Goal: Task Accomplishment & Management: Manage account settings

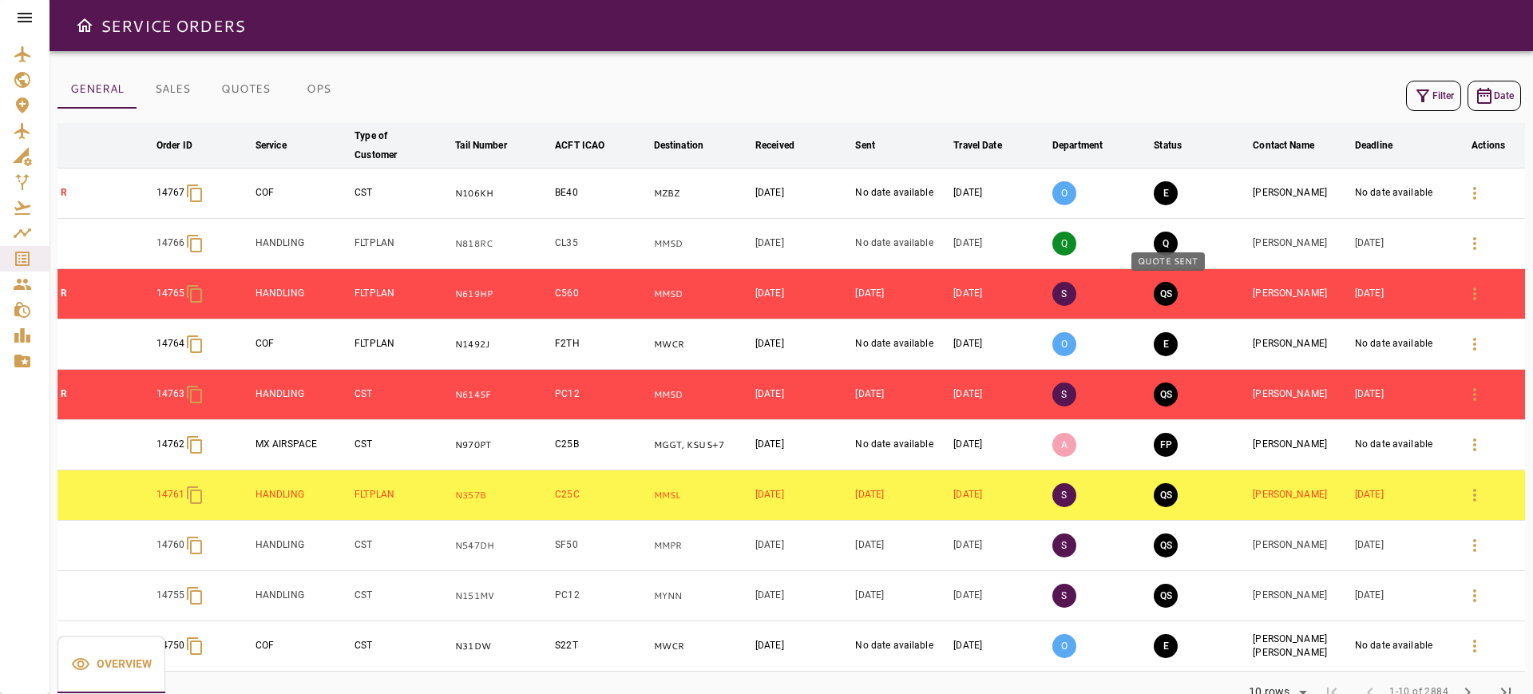
click at [1169, 292] on button "QS" at bounding box center [1166, 294] width 24 height 24
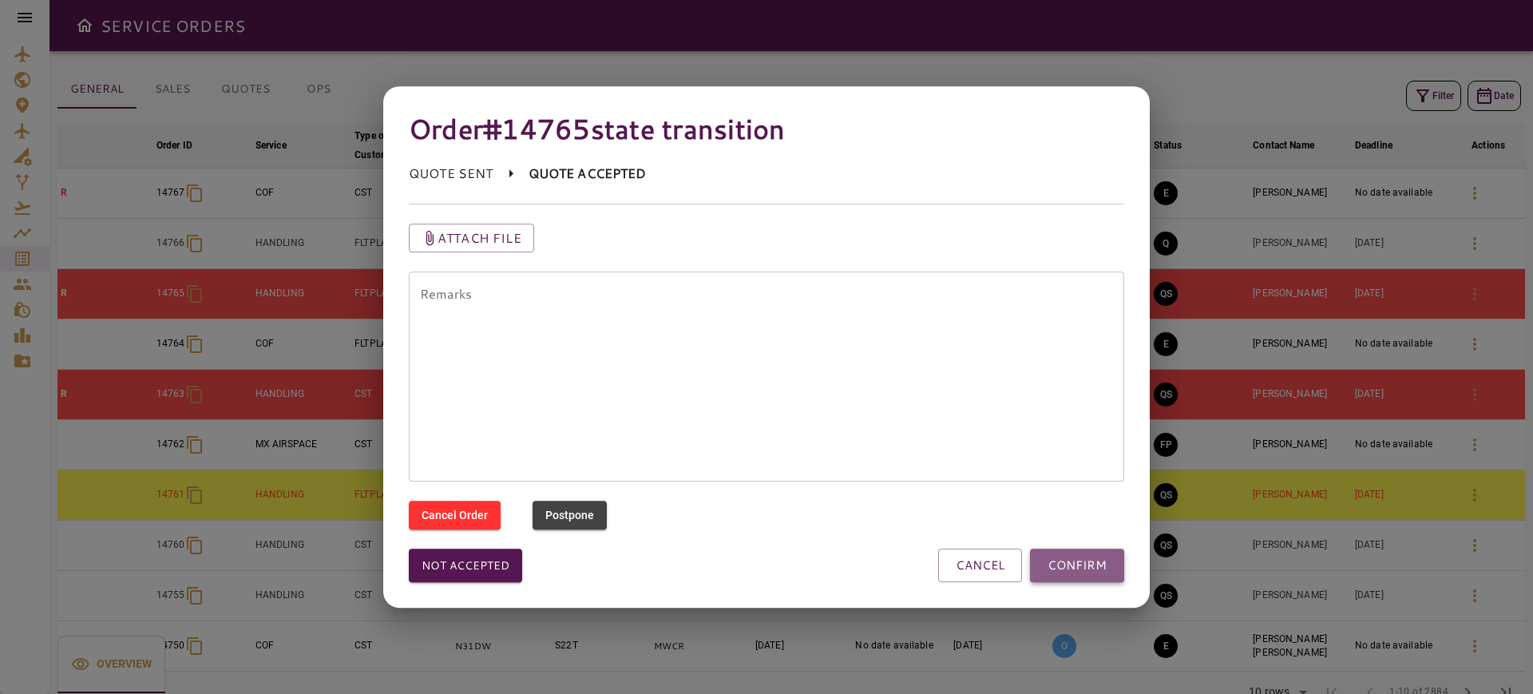
click at [1094, 556] on button "CONFIRM" at bounding box center [1077, 565] width 94 height 34
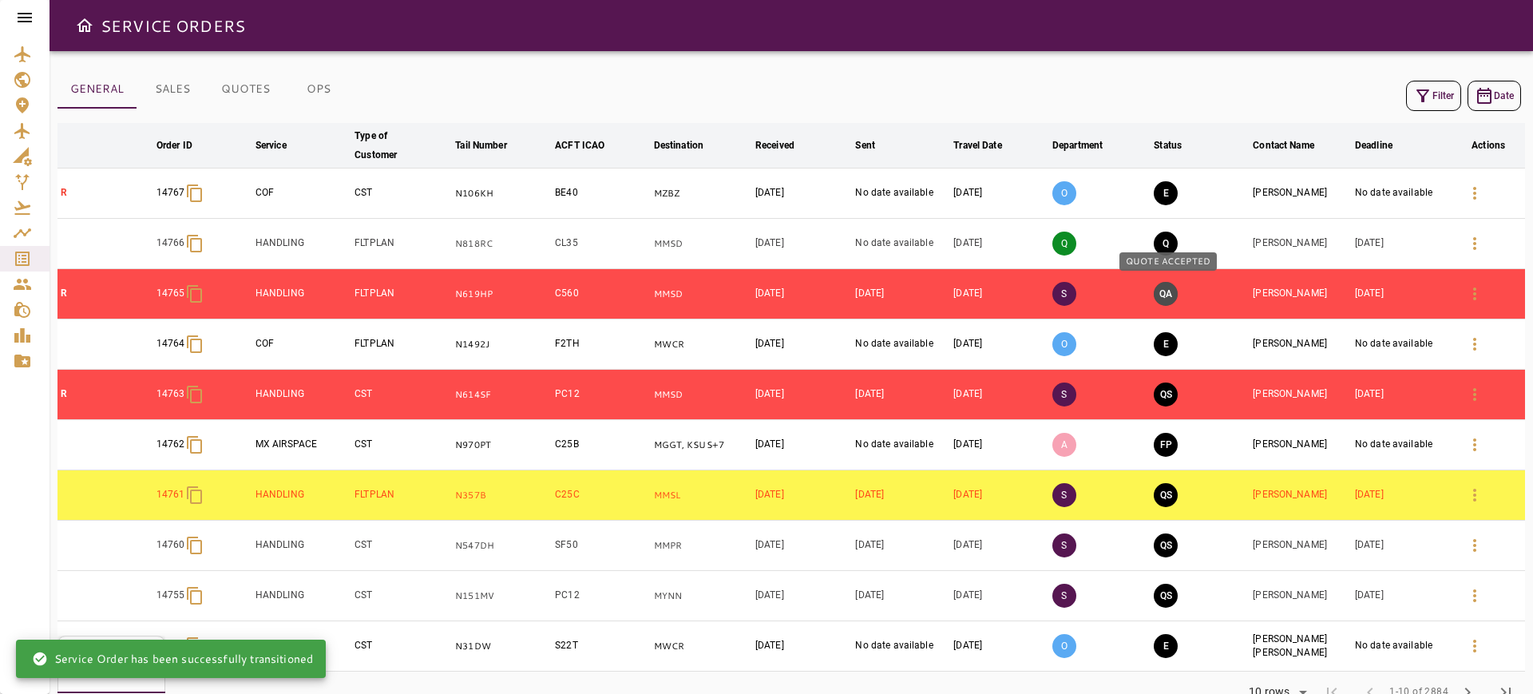
click at [1176, 291] on button "QA" at bounding box center [1166, 294] width 24 height 24
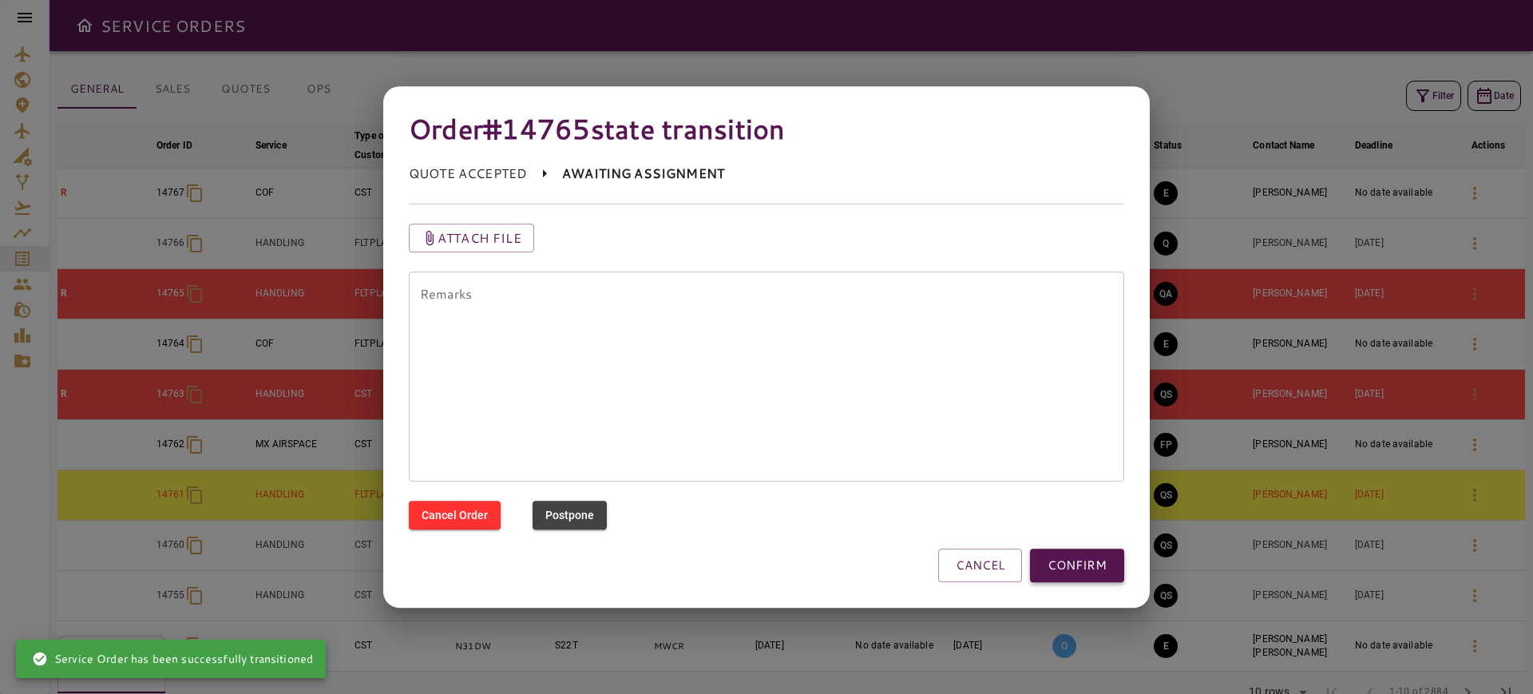
click at [1059, 560] on button "CONFIRM" at bounding box center [1077, 565] width 94 height 34
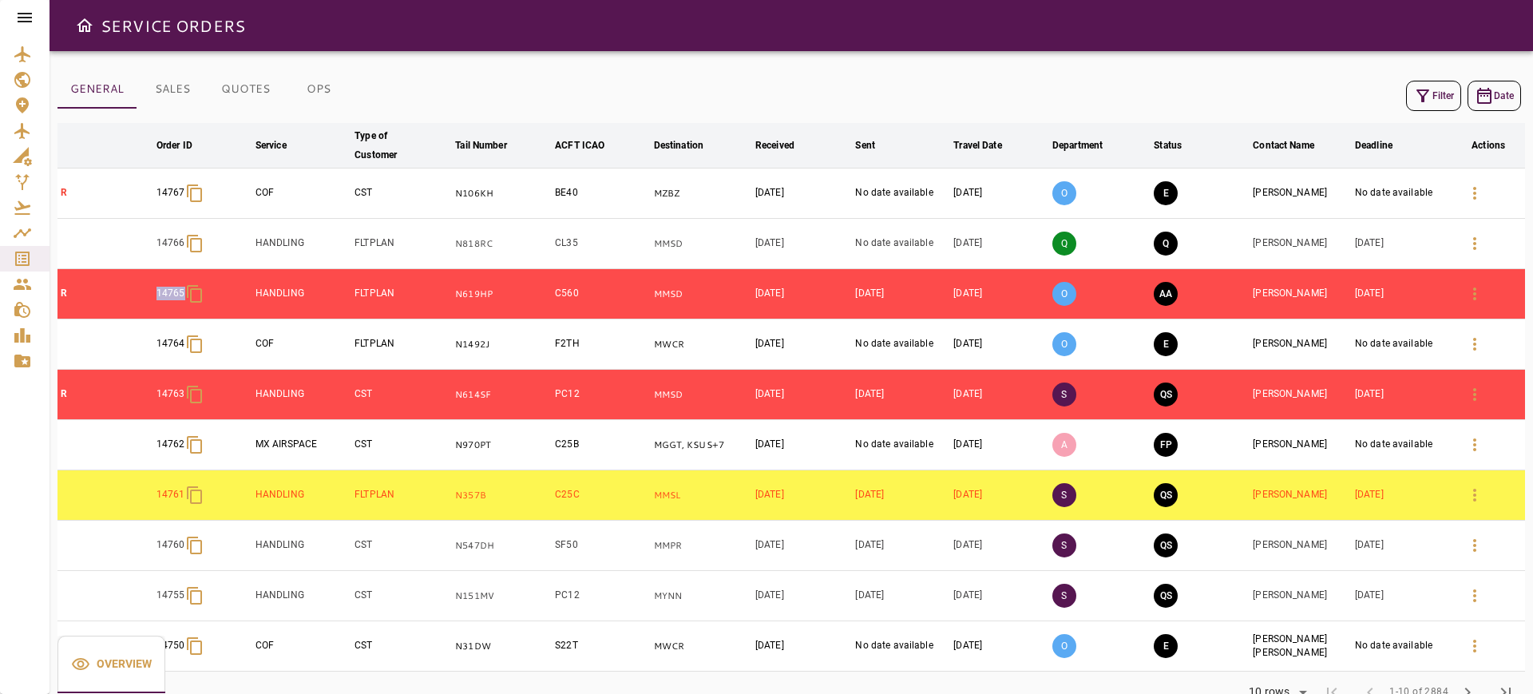
drag, startPoint x: 134, startPoint y: 275, endPoint x: 184, endPoint y: 298, distance: 54.3
click at [184, 298] on tr "R 14765 HANDLING FLTPLAN N619HP C560 MMSD [DATE] [DATE] [DATE] O AA [PERSON_NAM…" at bounding box center [790, 294] width 1467 height 50
copy tr "14765"
click at [1479, 232] on button "button" at bounding box center [1474, 243] width 38 height 38
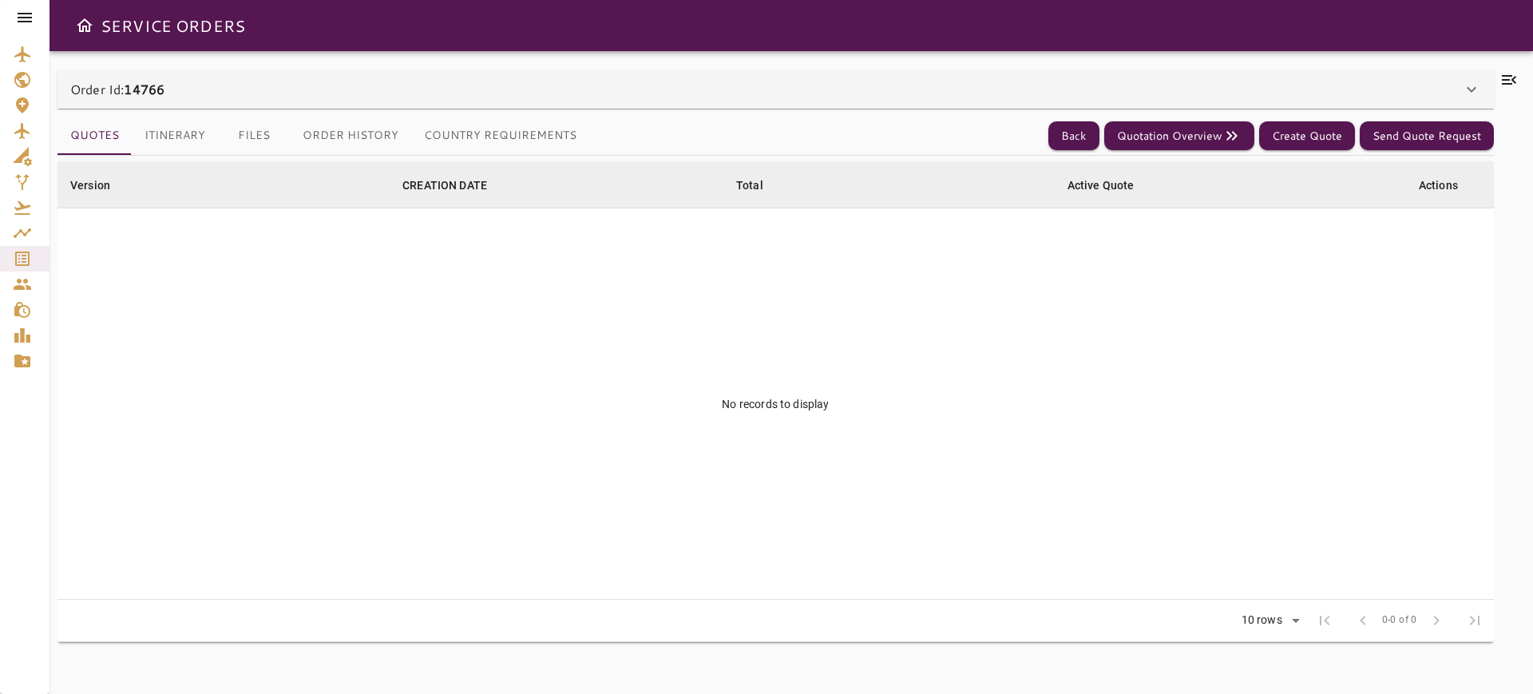
click at [1475, 84] on icon at bounding box center [1471, 89] width 19 height 19
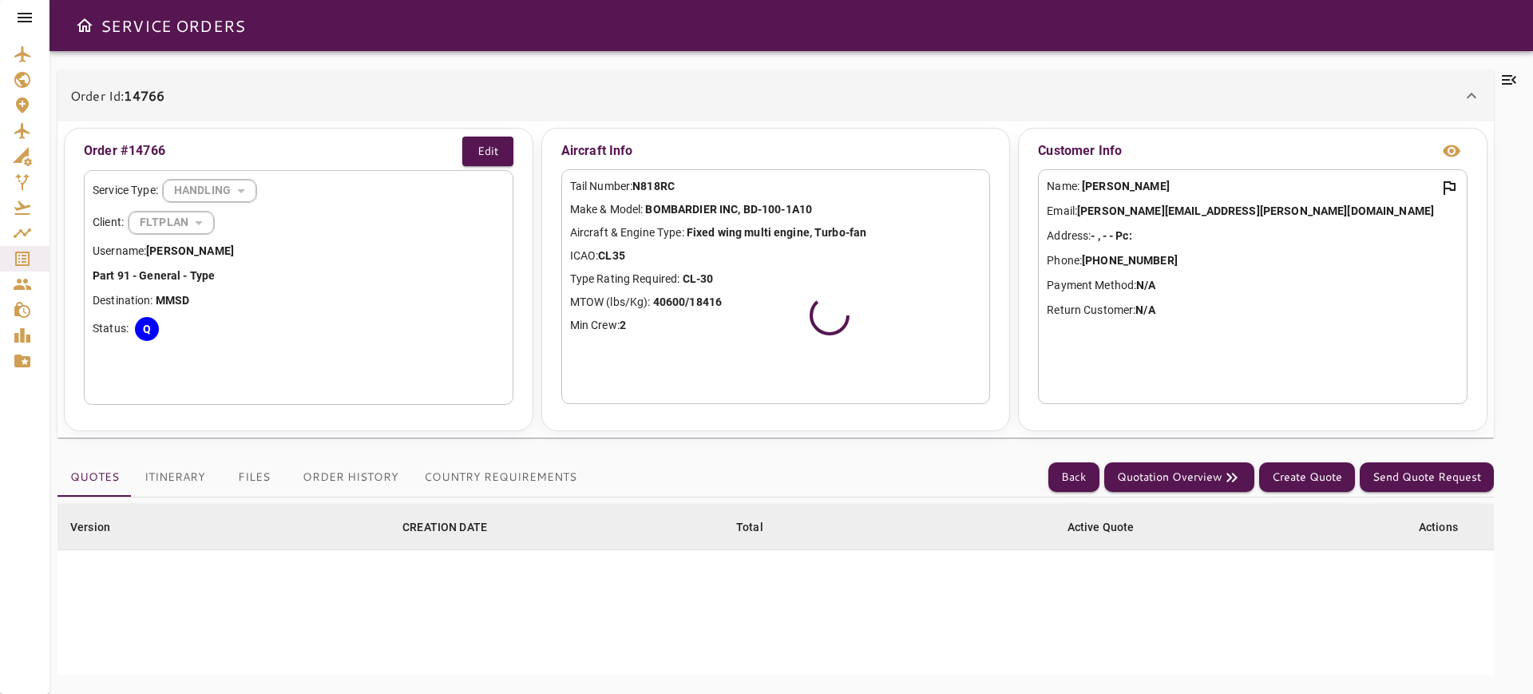
click at [1511, 74] on icon at bounding box center [1508, 79] width 19 height 19
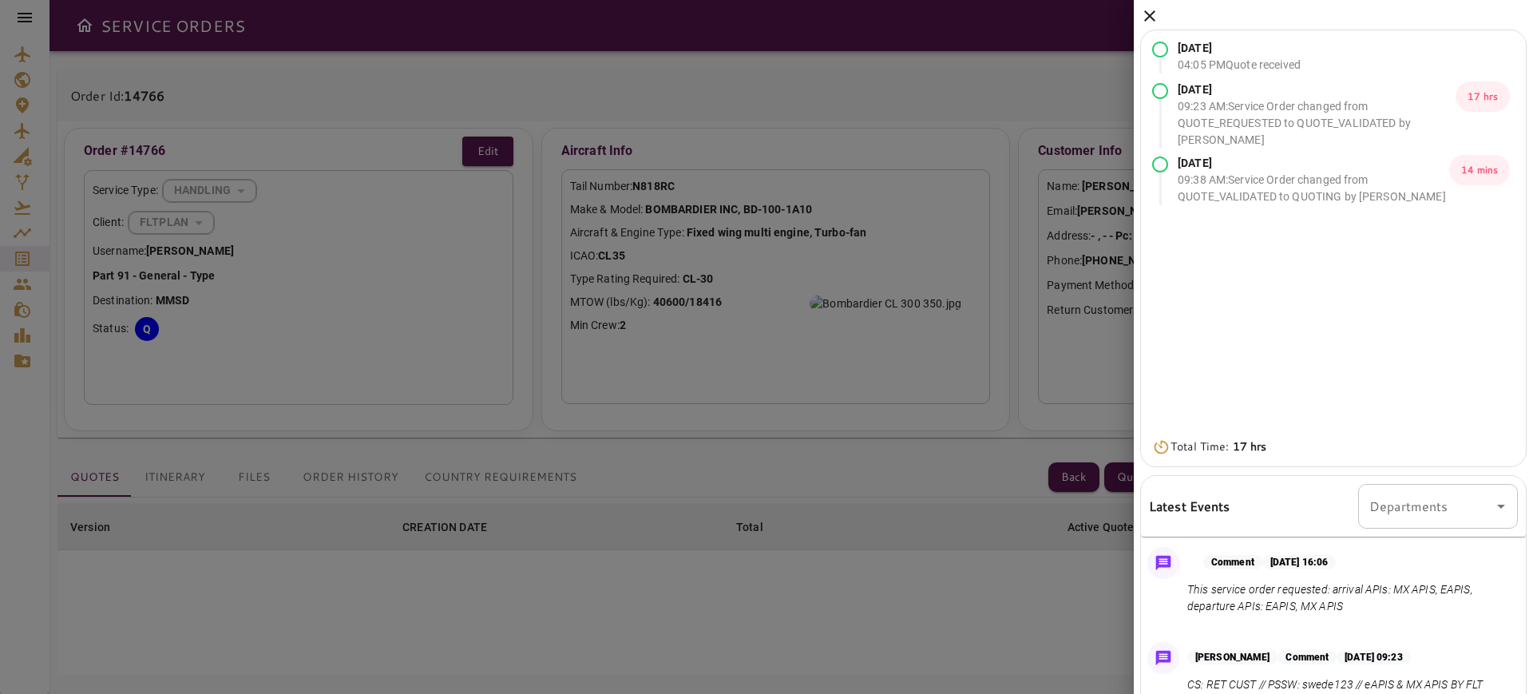
click at [1154, 16] on icon at bounding box center [1149, 15] width 19 height 19
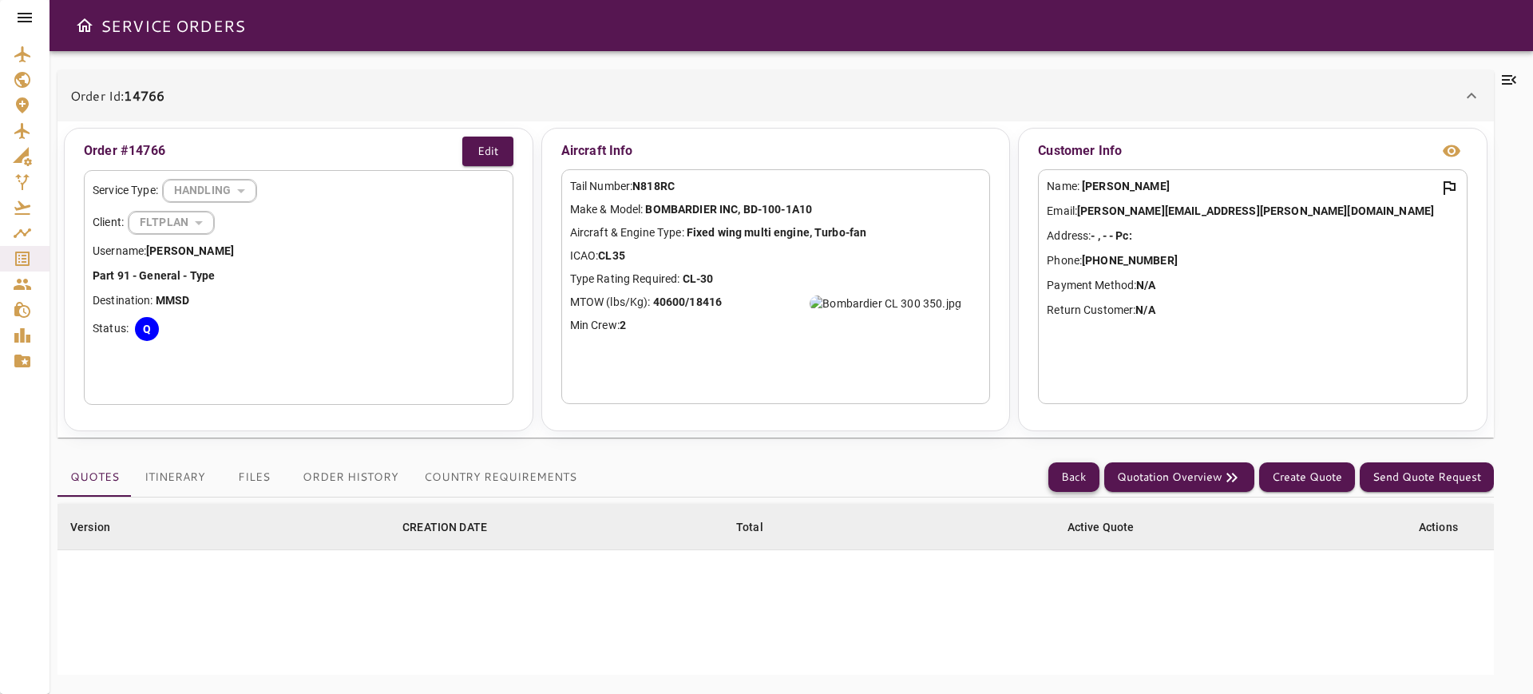
click at [1055, 469] on button "Back" at bounding box center [1073, 477] width 51 height 30
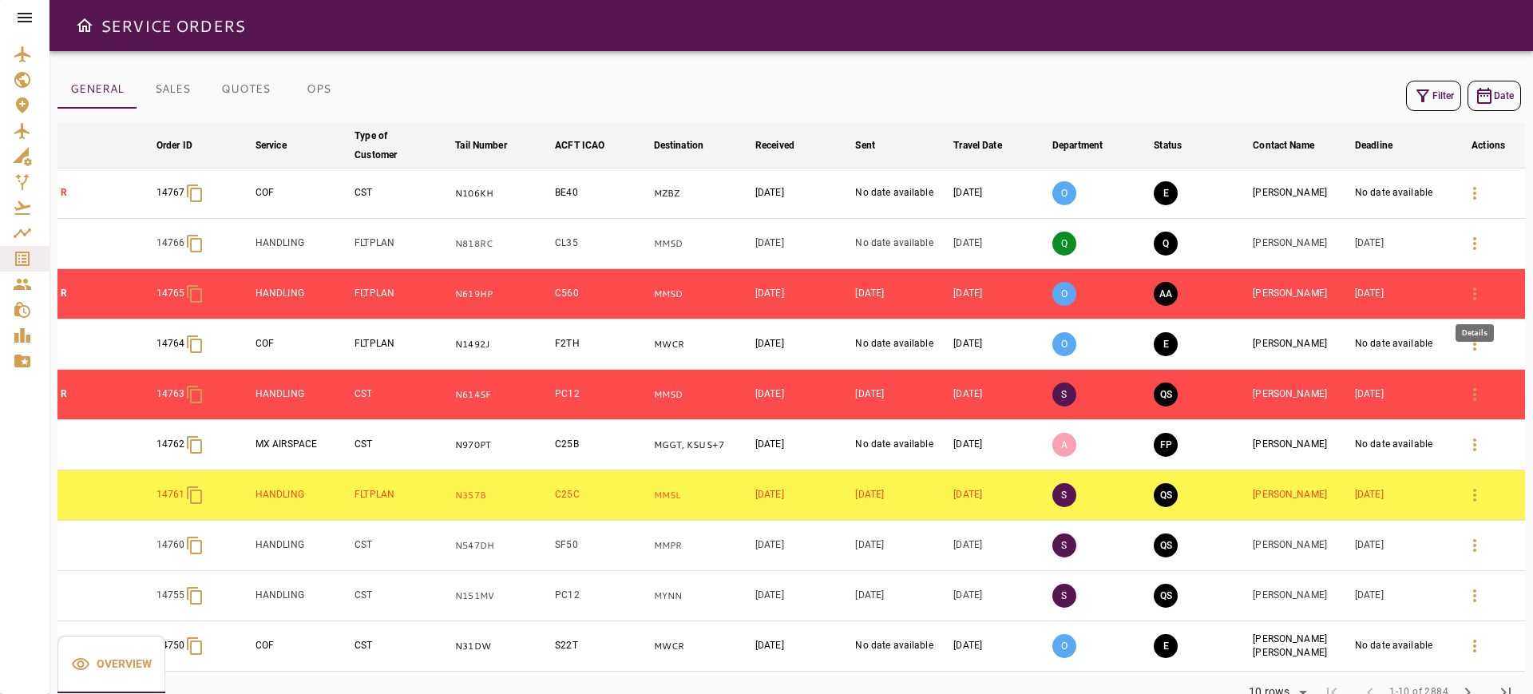
click at [1472, 291] on icon "button" at bounding box center [1474, 293] width 19 height 19
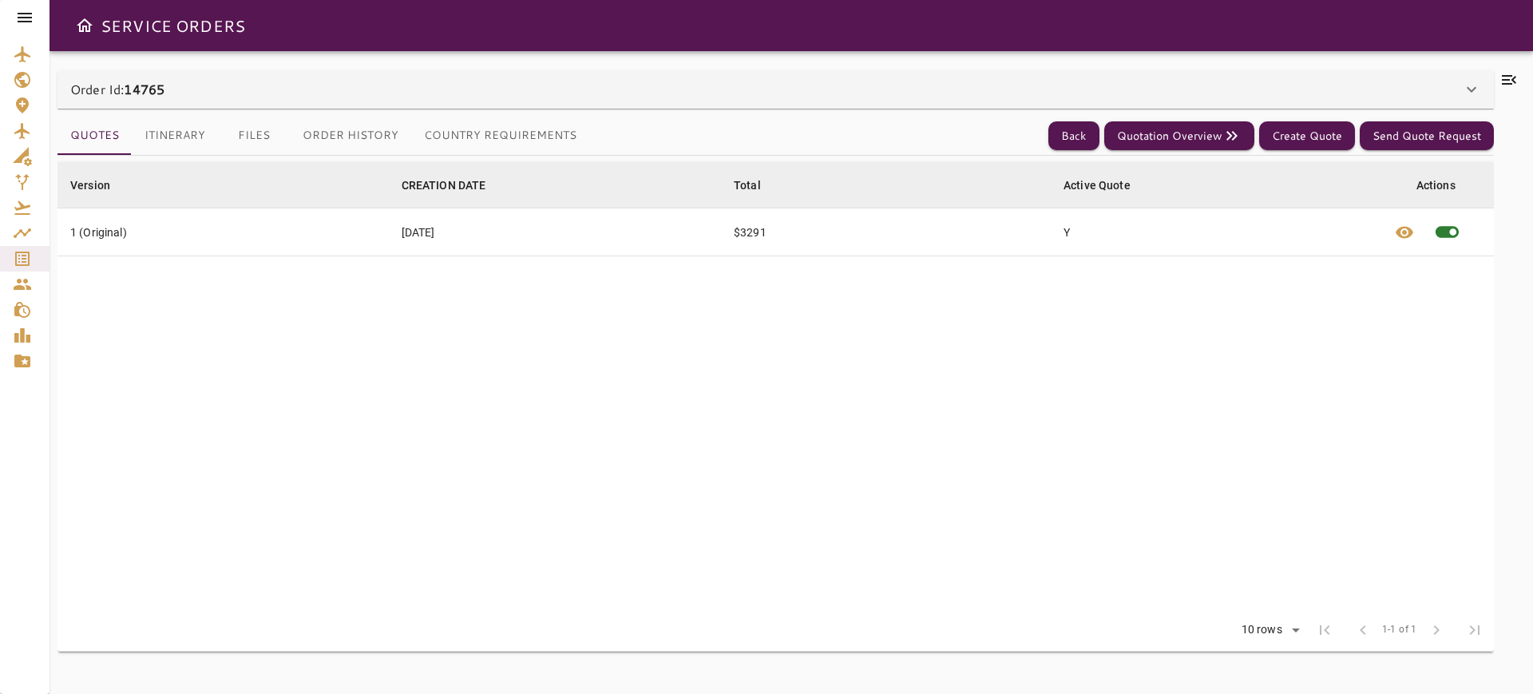
click at [1479, 86] on icon at bounding box center [1471, 89] width 19 height 19
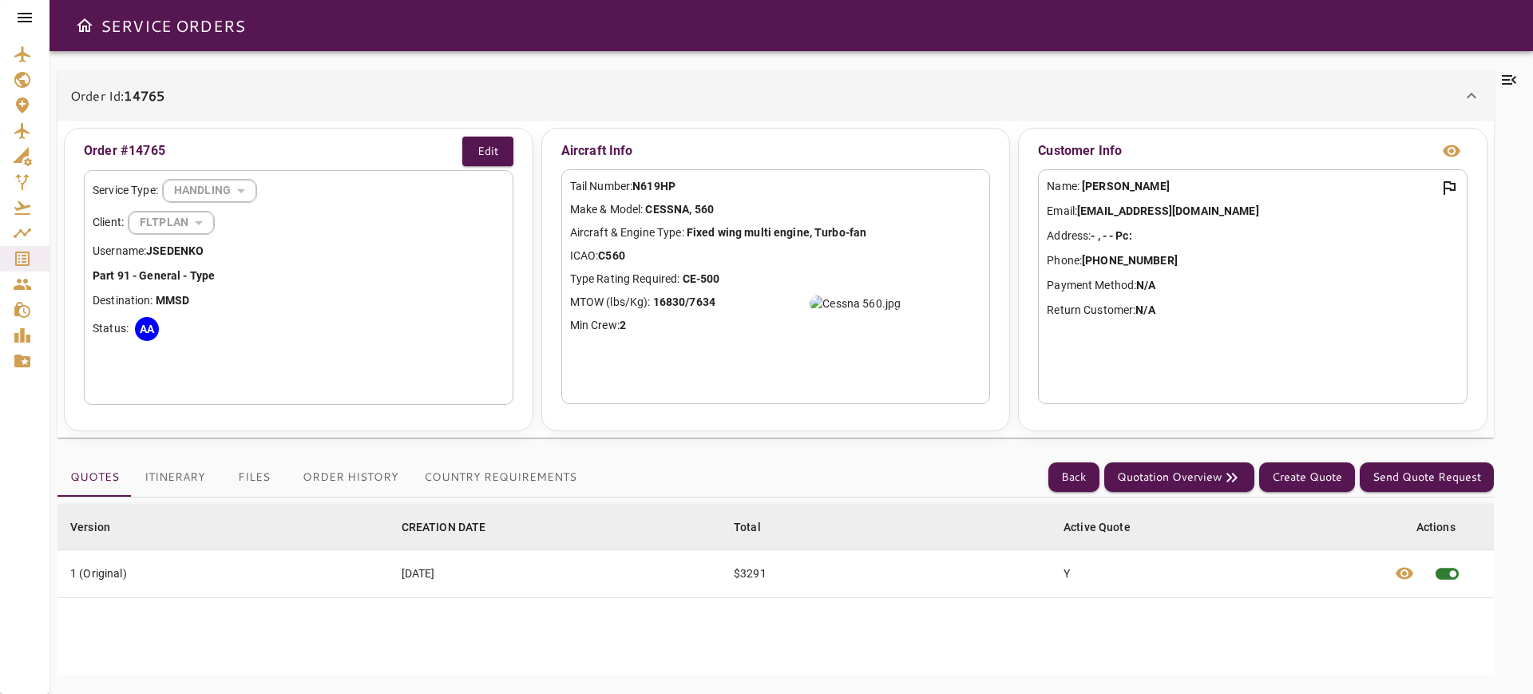
click at [1503, 74] on icon at bounding box center [1508, 79] width 19 height 19
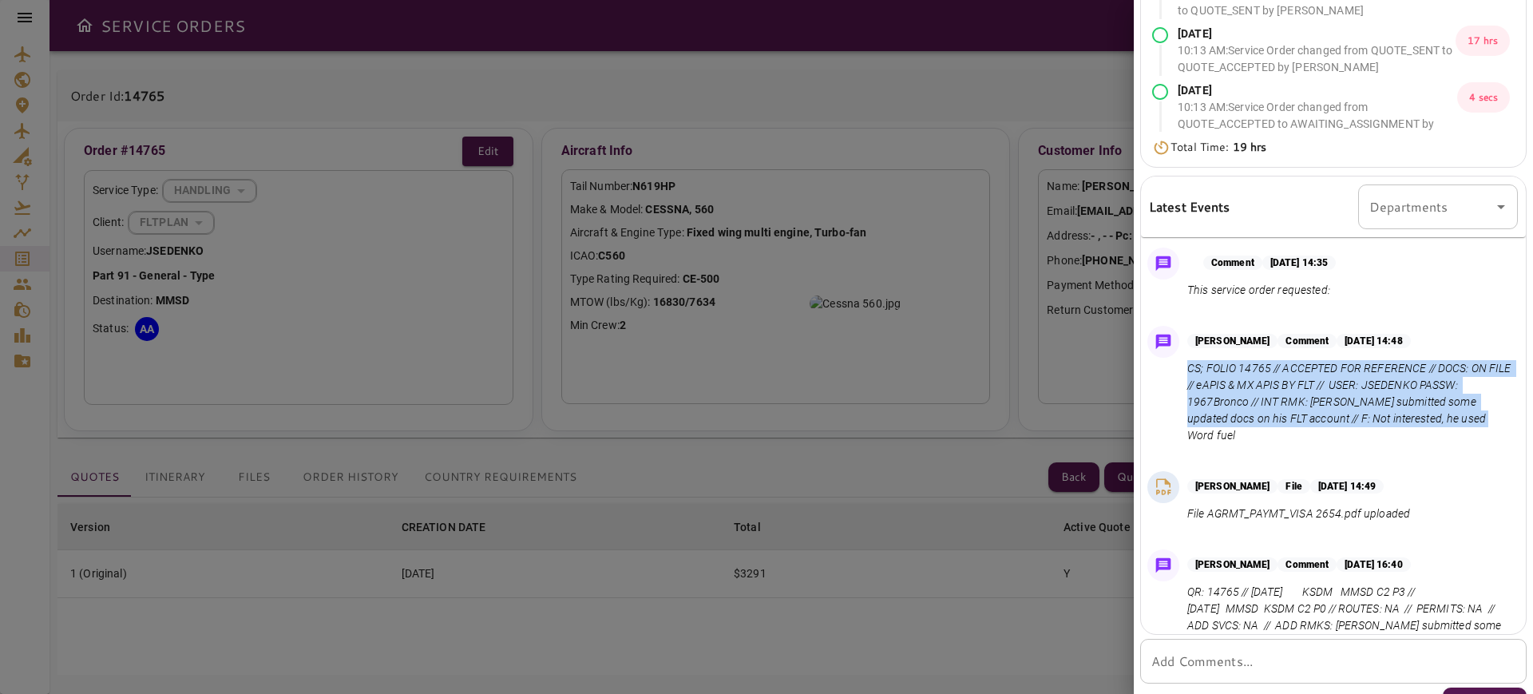
drag, startPoint x: 1277, startPoint y: 439, endPoint x: 1186, endPoint y: 372, distance: 112.4
click at [1186, 372] on div "[PERSON_NAME] Comment [DATE] 14:48 CS; FOLIO 14765 // ACCEPTED FOR REFERENCE //…" at bounding box center [1333, 388] width 385 height 139
copy p "CS; FOLIO 14765 // ACCEPTED FOR REFERENCE // DOCS: ON FILE // eAPIS & MX APIS B…"
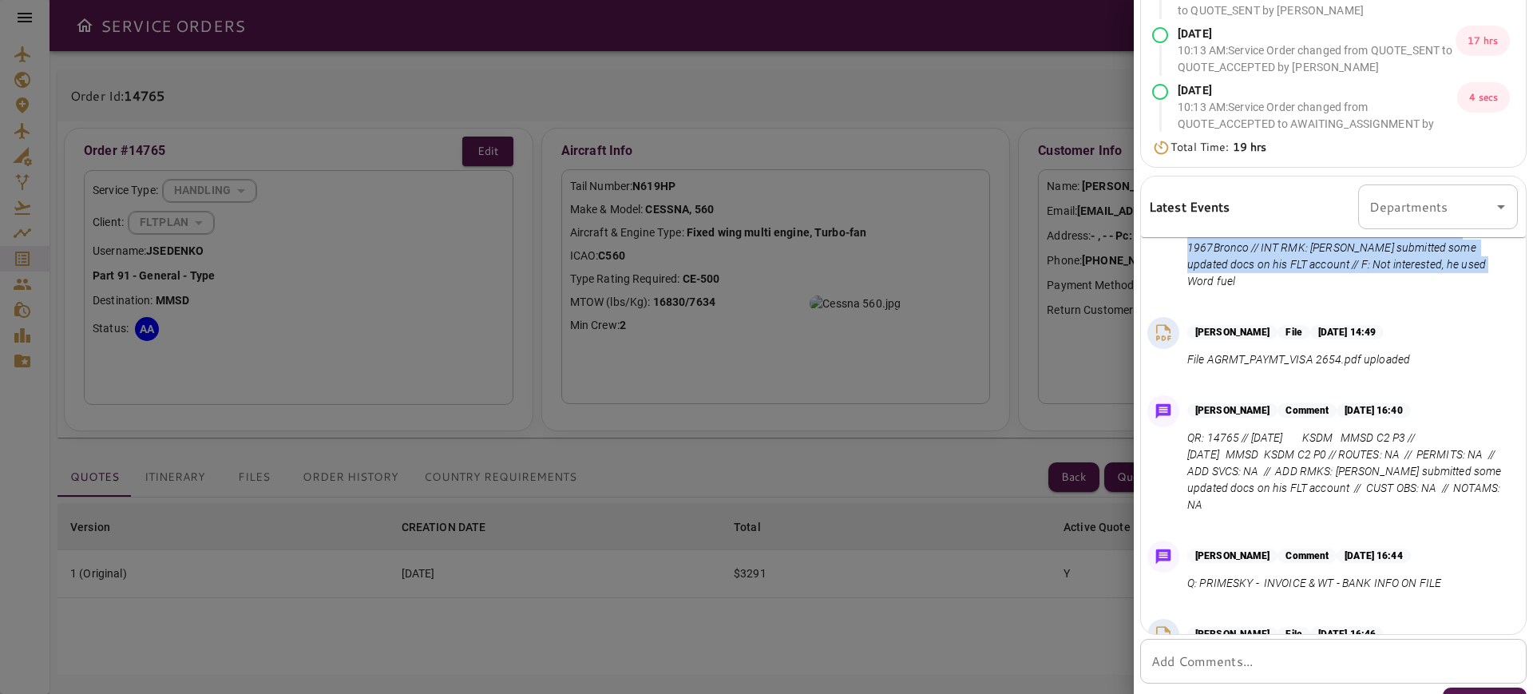
scroll to position [121, 0]
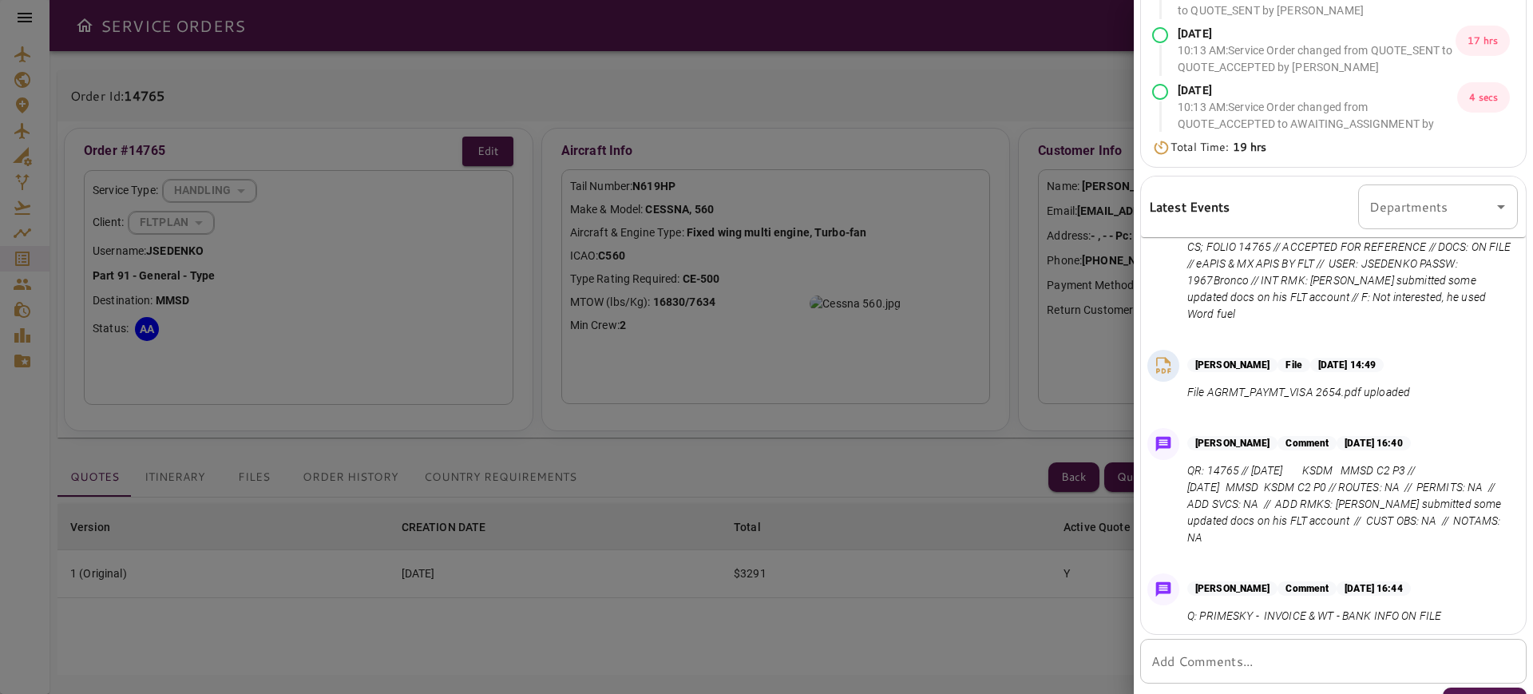
drag, startPoint x: 1267, startPoint y: 636, endPoint x: 1260, endPoint y: 646, distance: 12.6
click at [1262, 643] on div "[DATE] 02:35 PM Quote received [DATE] 02:48 PM : Service Order changed from QUO…" at bounding box center [1333, 212] width 399 height 1022
click at [1259, 646] on div "* Add Comments..." at bounding box center [1333, 661] width 386 height 45
paste textarea "**********"
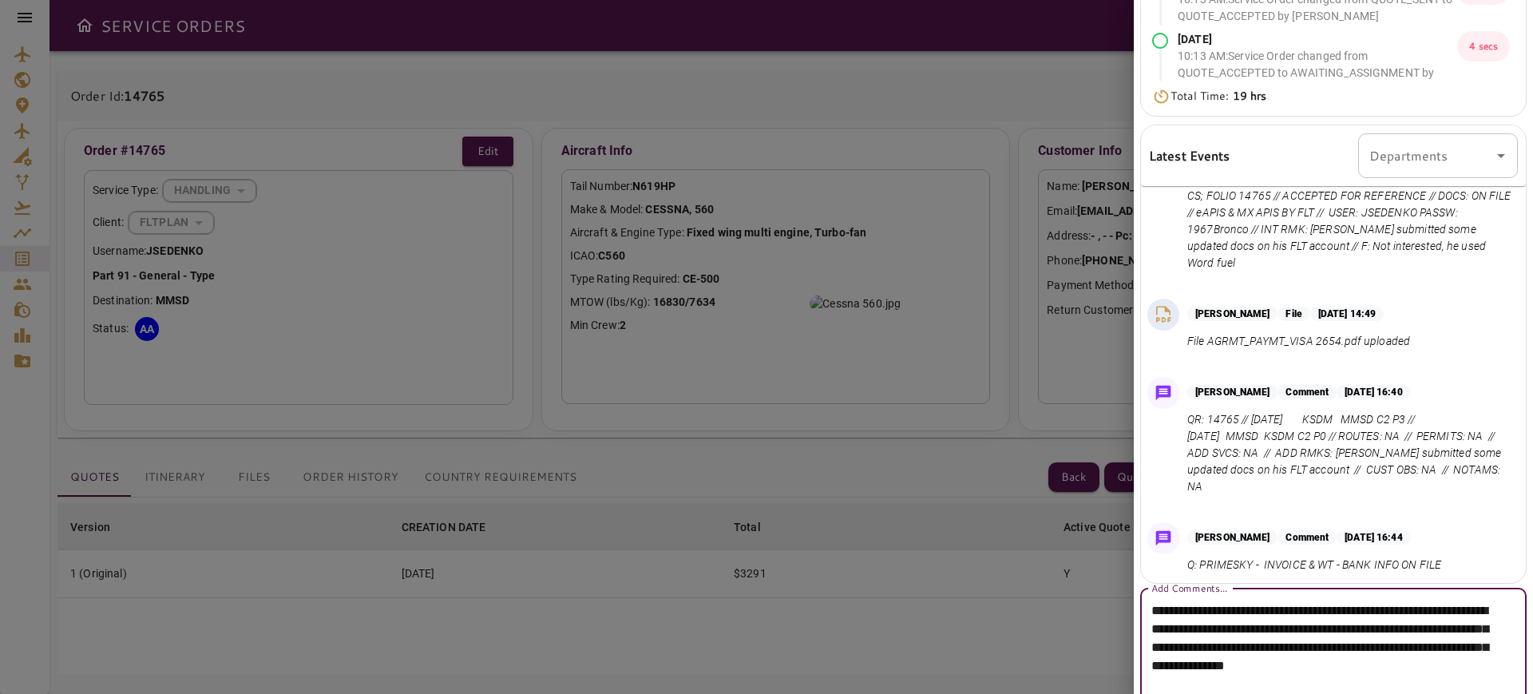
scroll to position [402, 0]
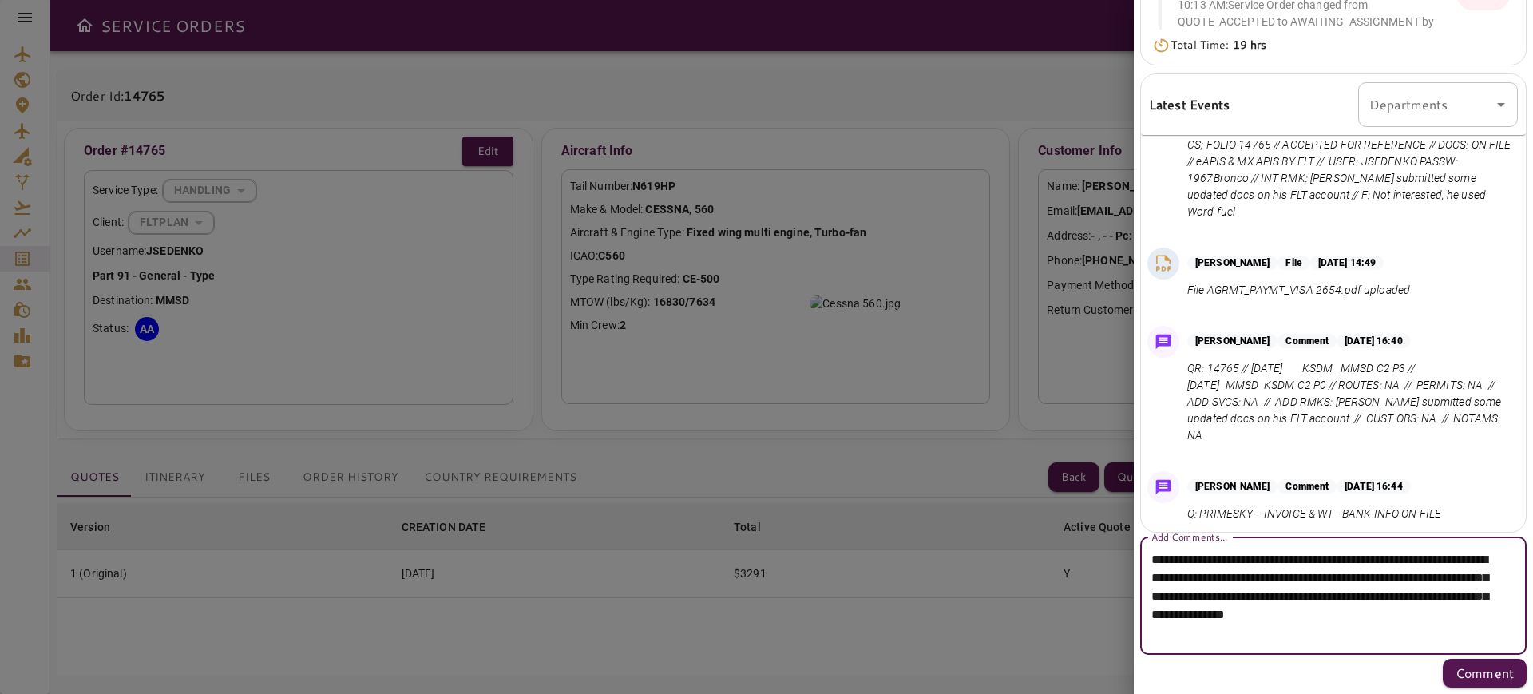
drag, startPoint x: 1463, startPoint y: 554, endPoint x: 1345, endPoint y: 562, distance: 118.4
click at [1345, 562] on textarea "**********" at bounding box center [1325, 596] width 349 height 92
type textarea "**********"
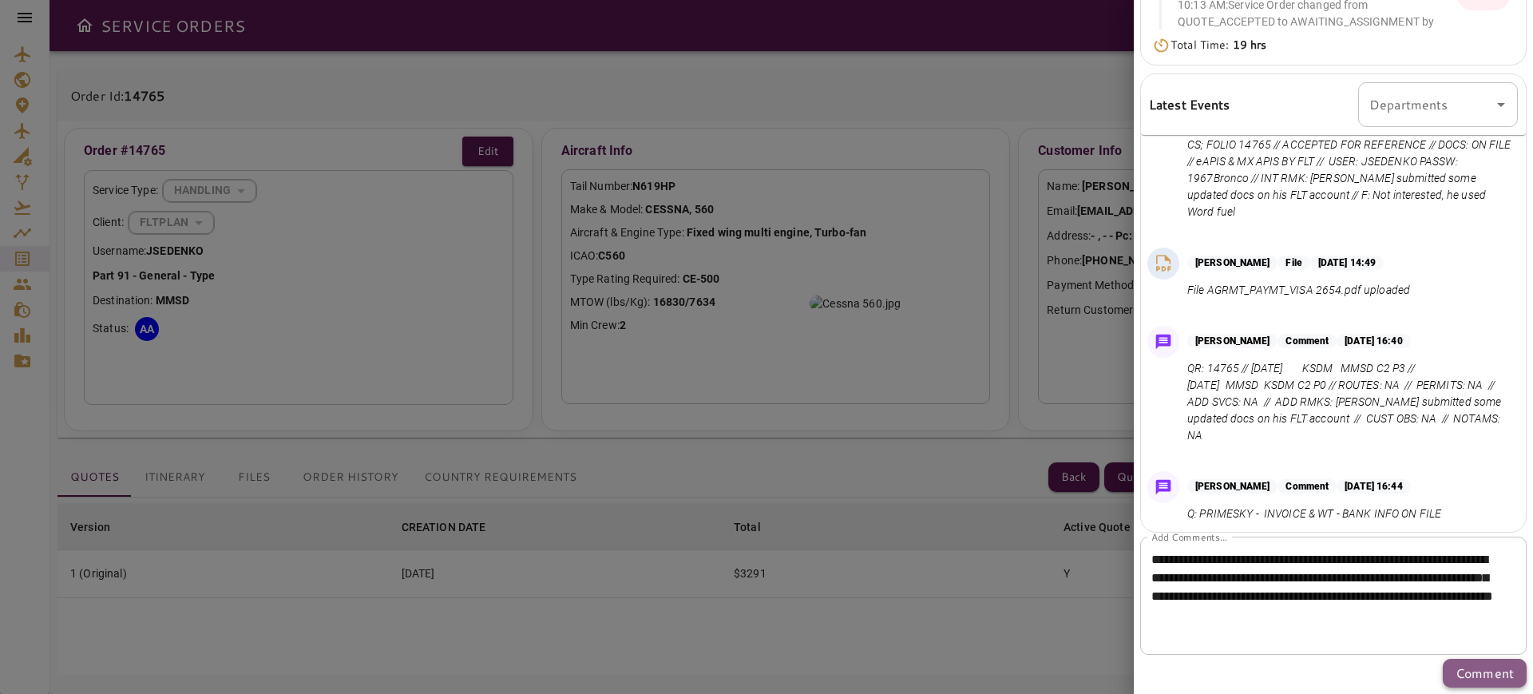
click at [1455, 665] on p "Comment" at bounding box center [1484, 672] width 58 height 19
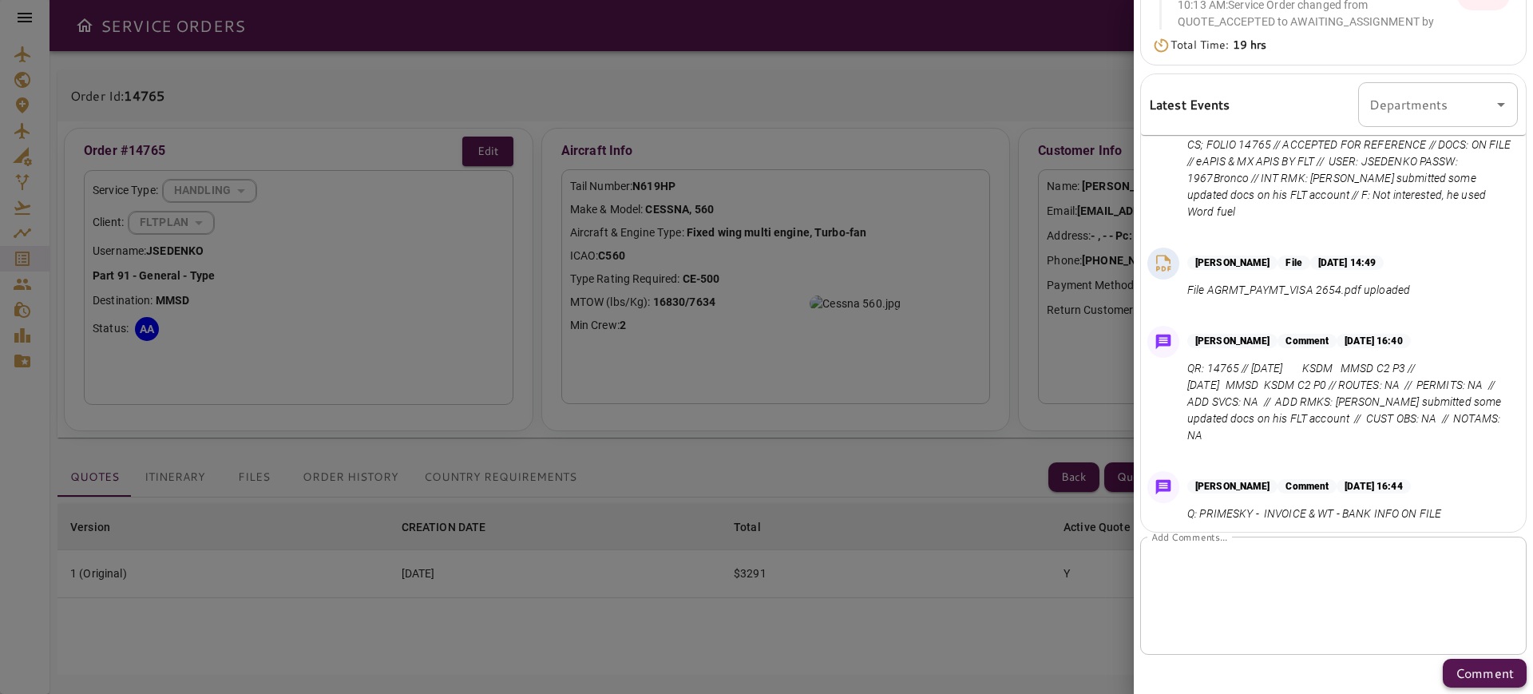
scroll to position [0, 0]
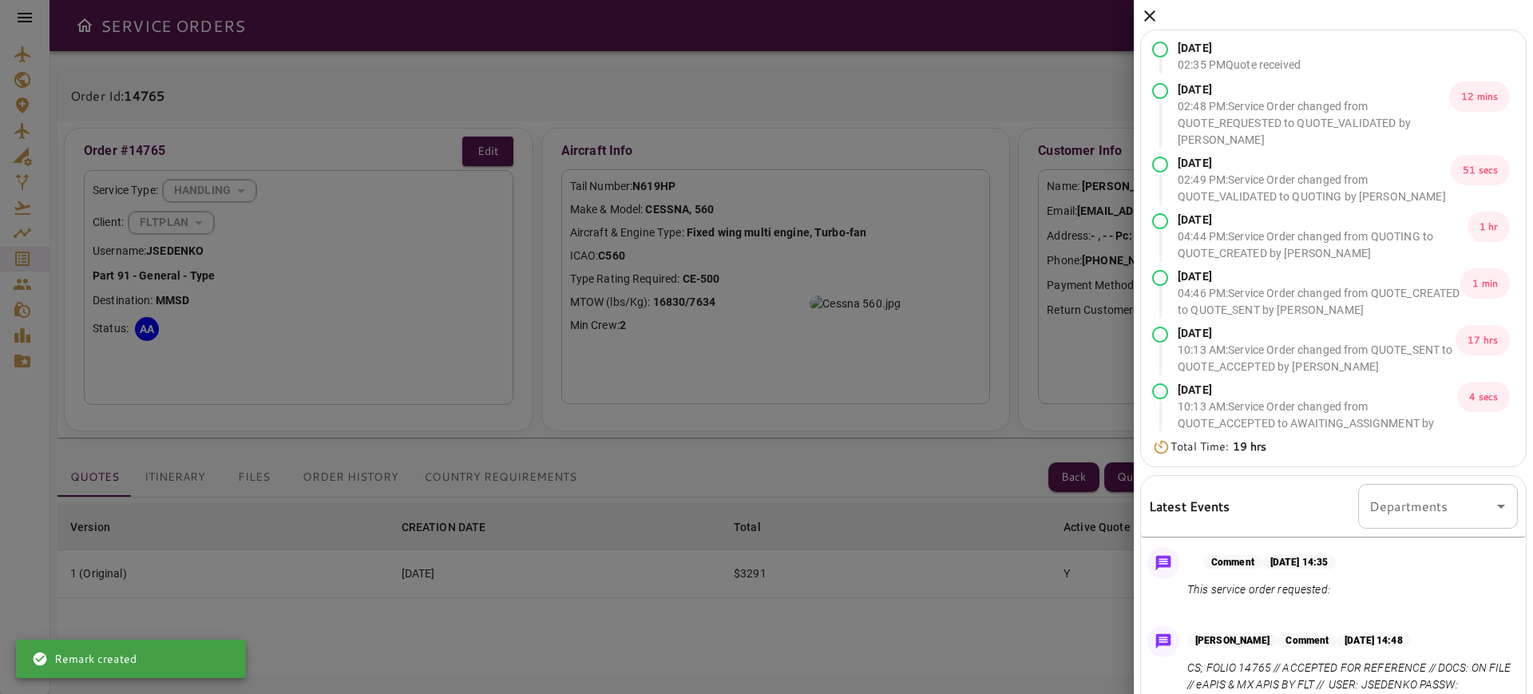
click at [1152, 17] on icon at bounding box center [1149, 15] width 11 height 11
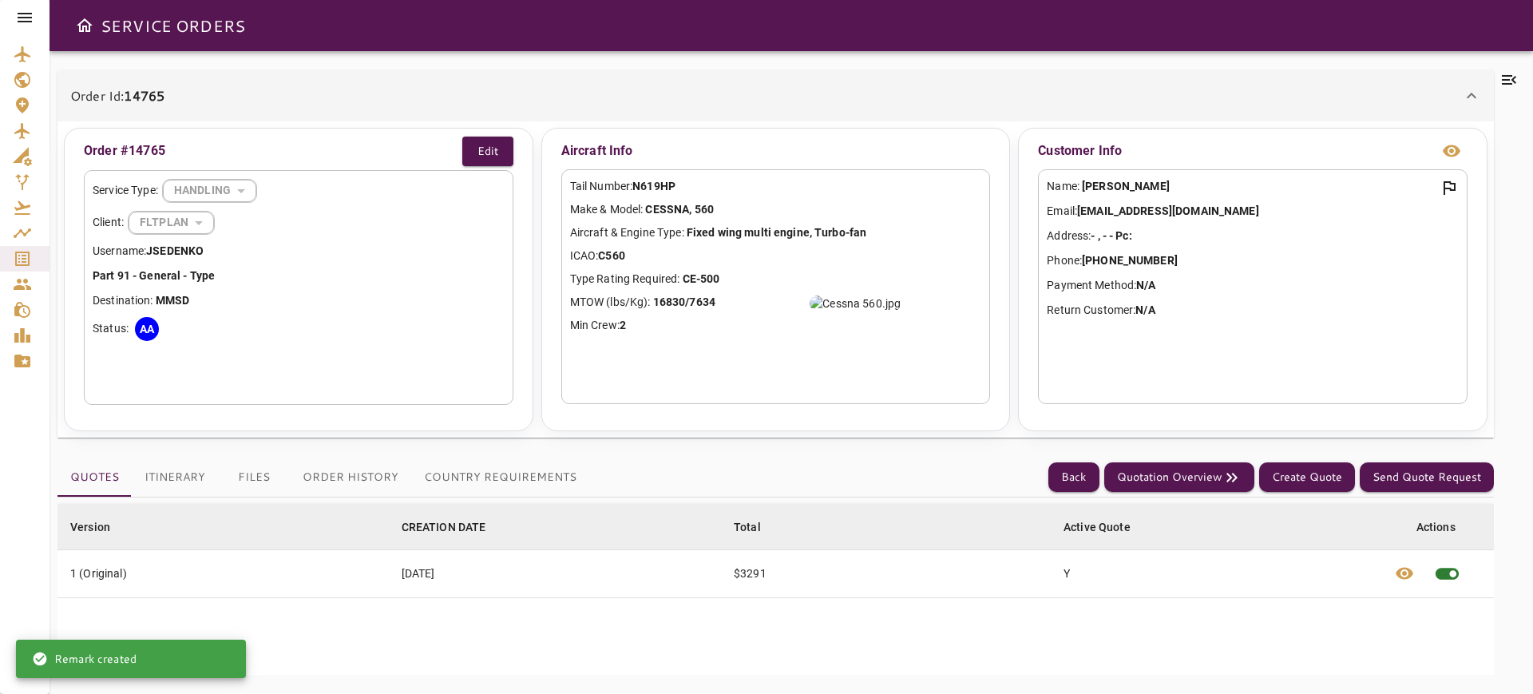
click at [152, 490] on button "Itinerary" at bounding box center [175, 477] width 86 height 38
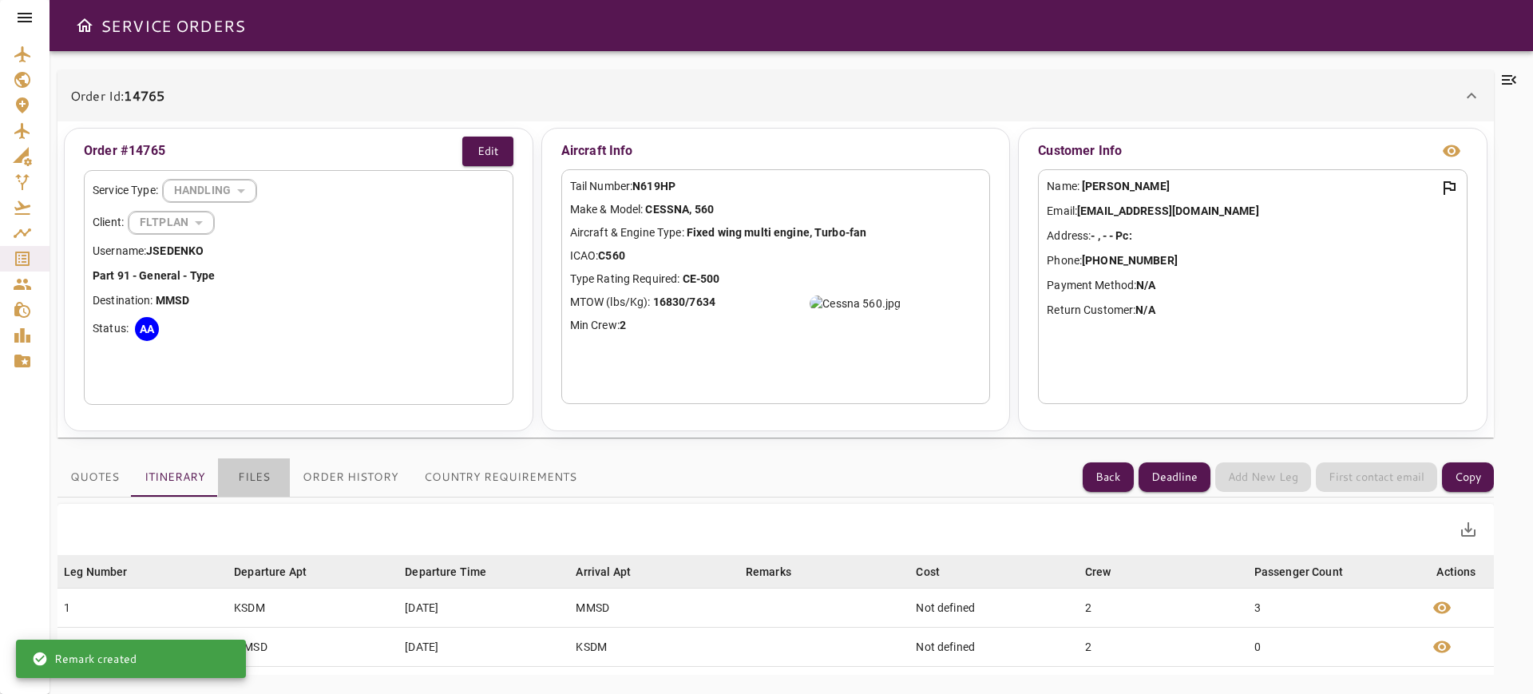
click at [267, 458] on button "Files" at bounding box center [254, 477] width 72 height 38
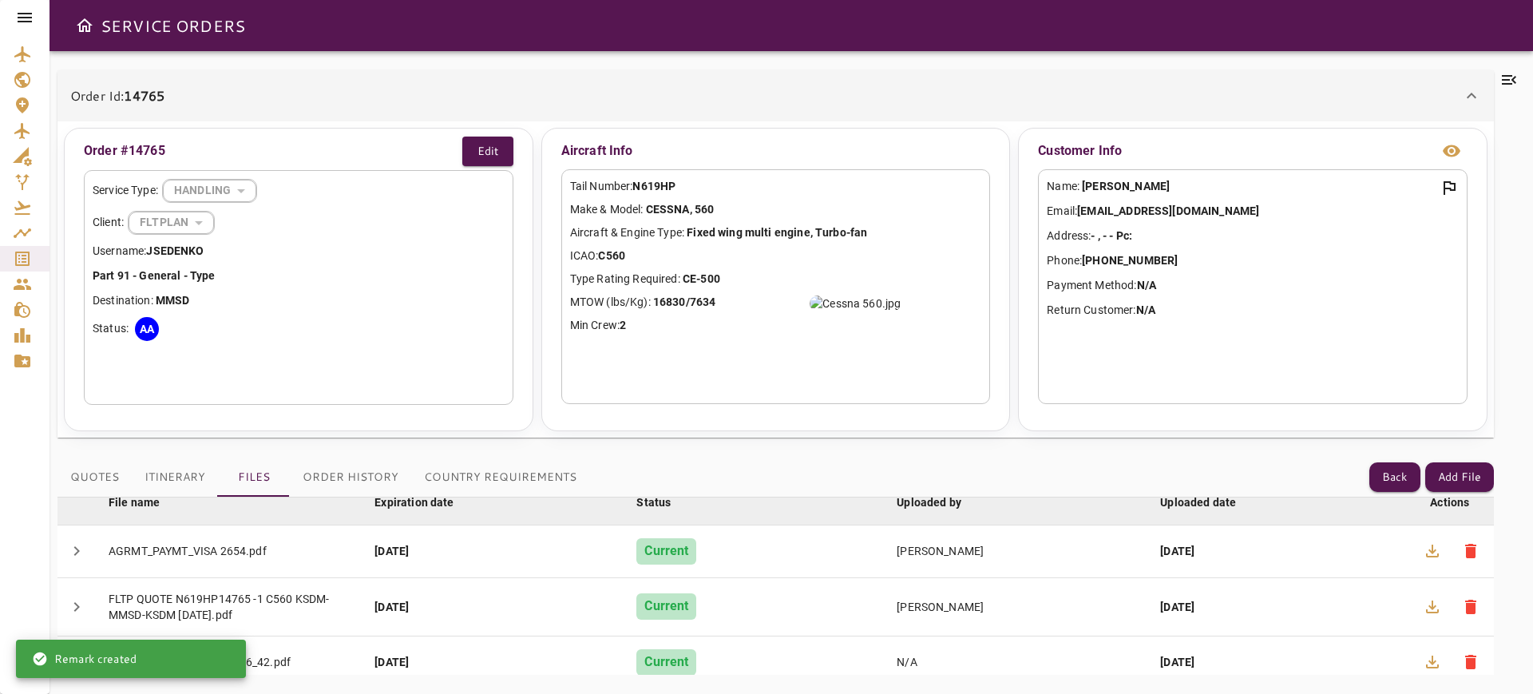
scroll to position [38, 0]
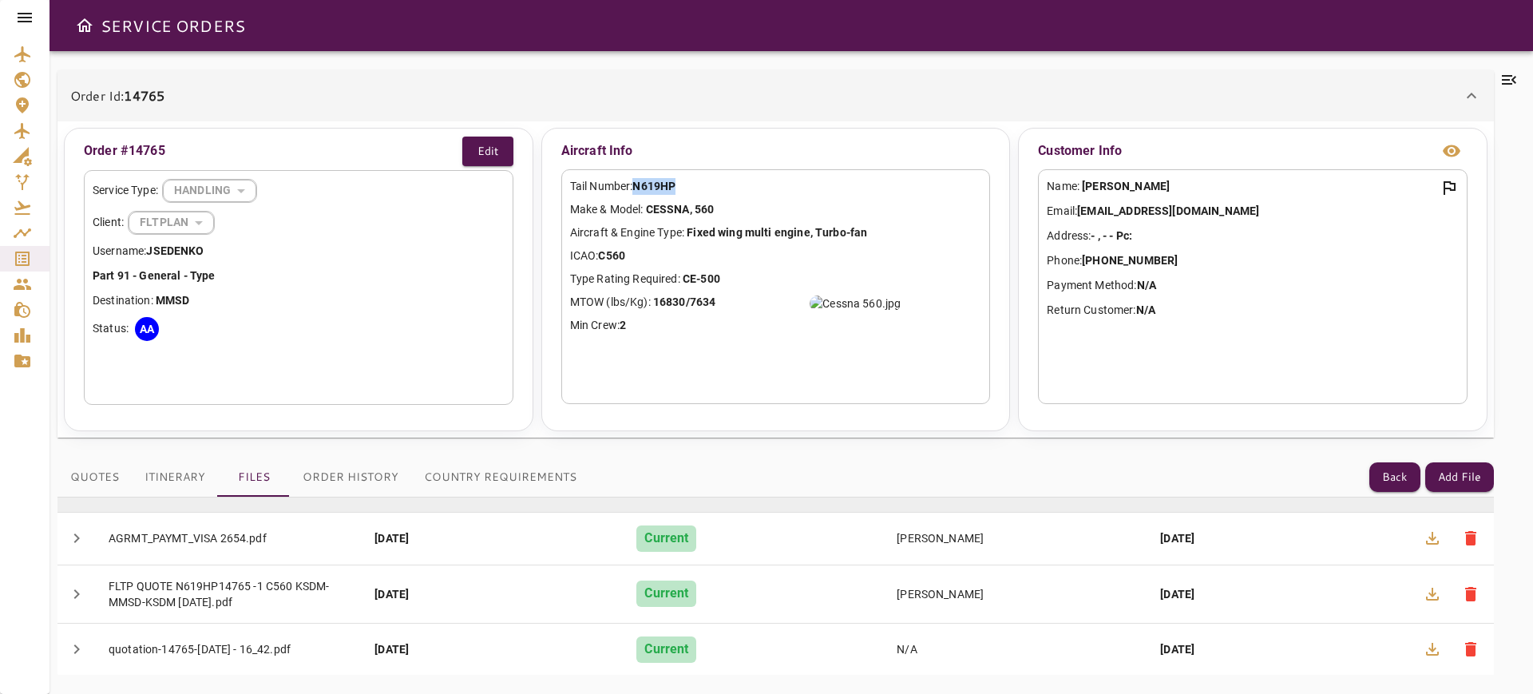
drag, startPoint x: 697, startPoint y: 189, endPoint x: 636, endPoint y: 180, distance: 62.2
click at [636, 180] on p "Tail Number: N619HP" at bounding box center [776, 186] width 412 height 17
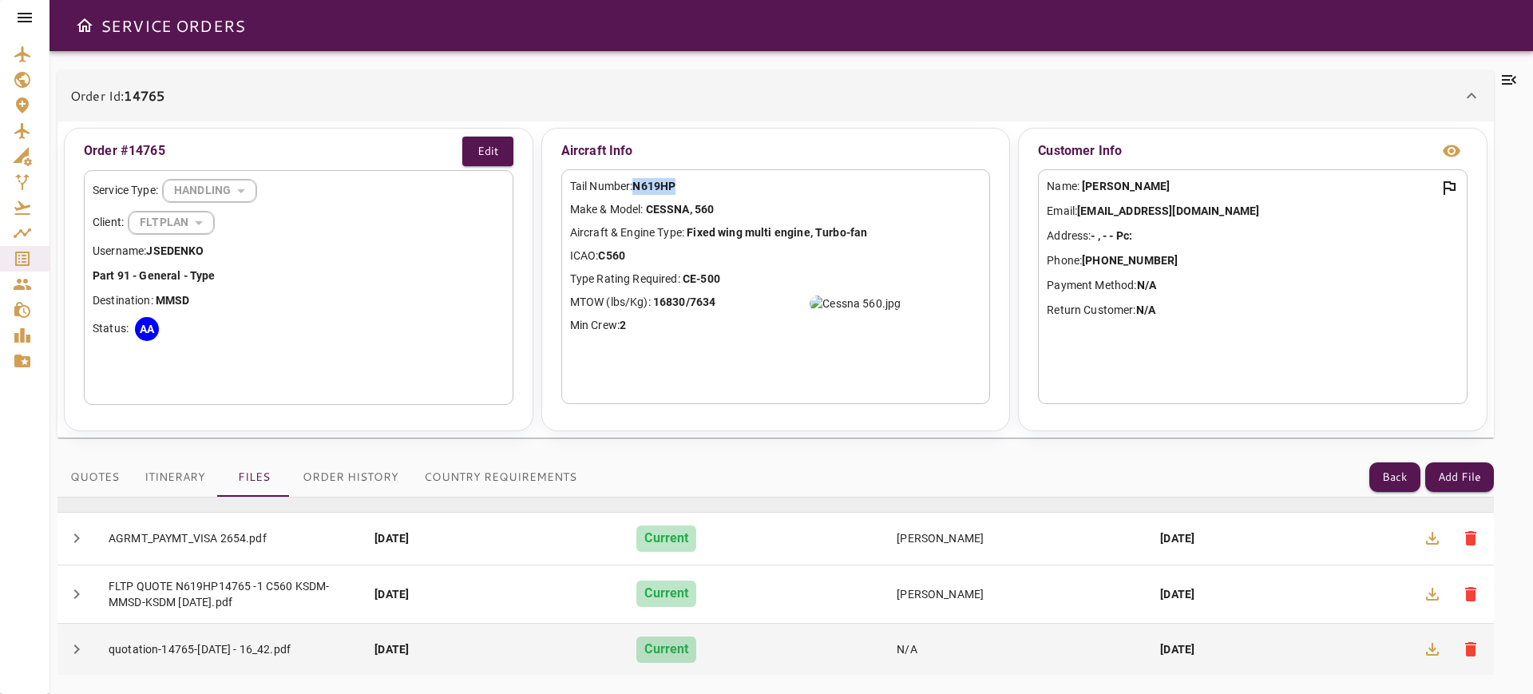
copy p "N619HP"
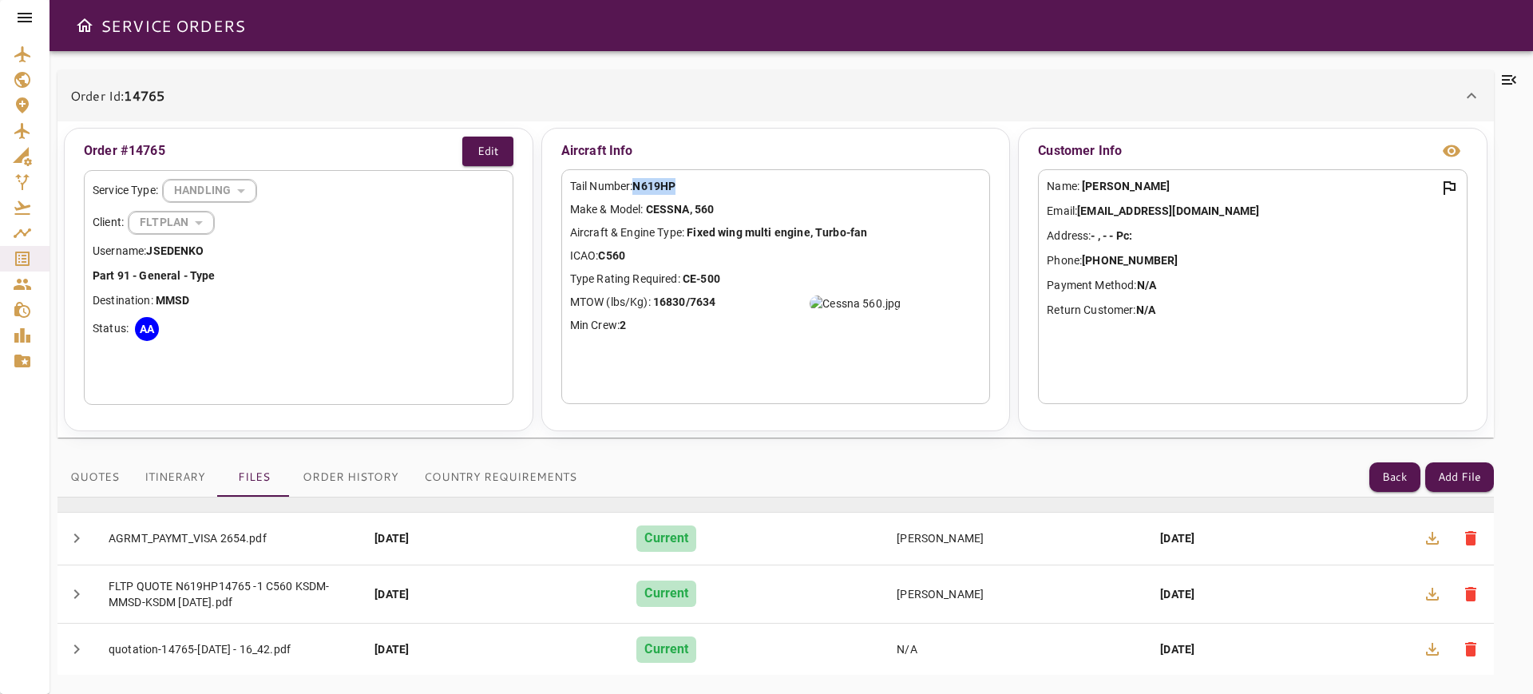
drag, startPoint x: 191, startPoint y: 95, endPoint x: 126, endPoint y: 8, distance: 108.4
click at [137, 95] on div "Order Id: 14765" at bounding box center [766, 95] width 1392 height 19
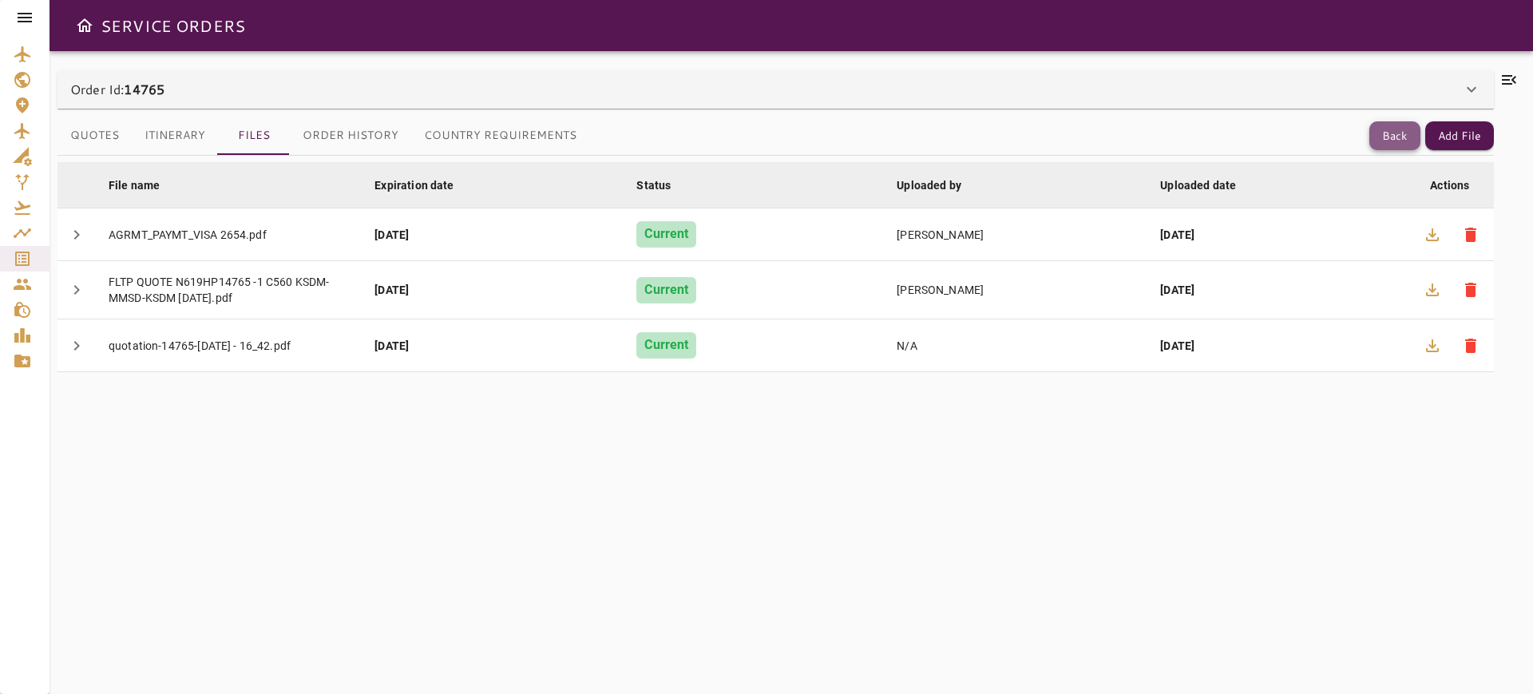
click at [1416, 132] on button "Back" at bounding box center [1394, 136] width 51 height 30
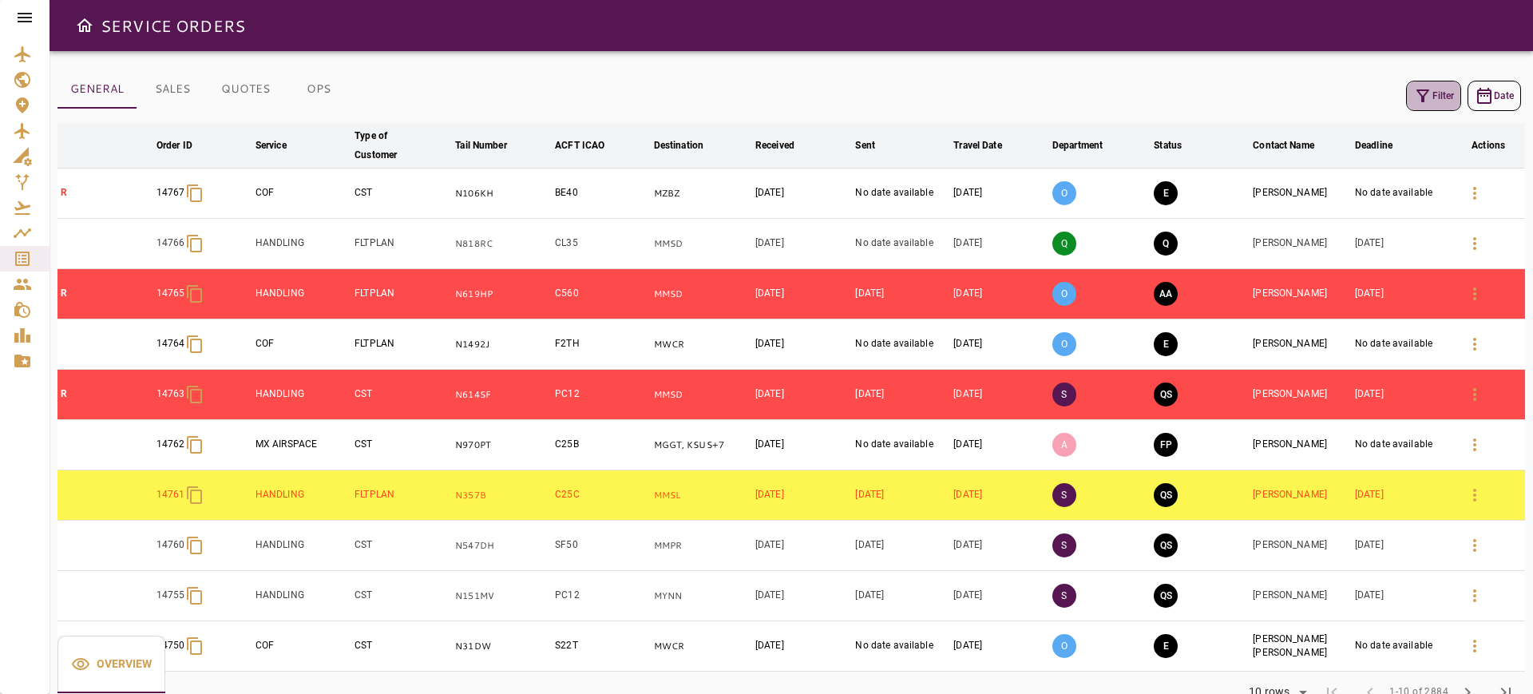
click at [1424, 92] on icon "button" at bounding box center [1422, 95] width 19 height 19
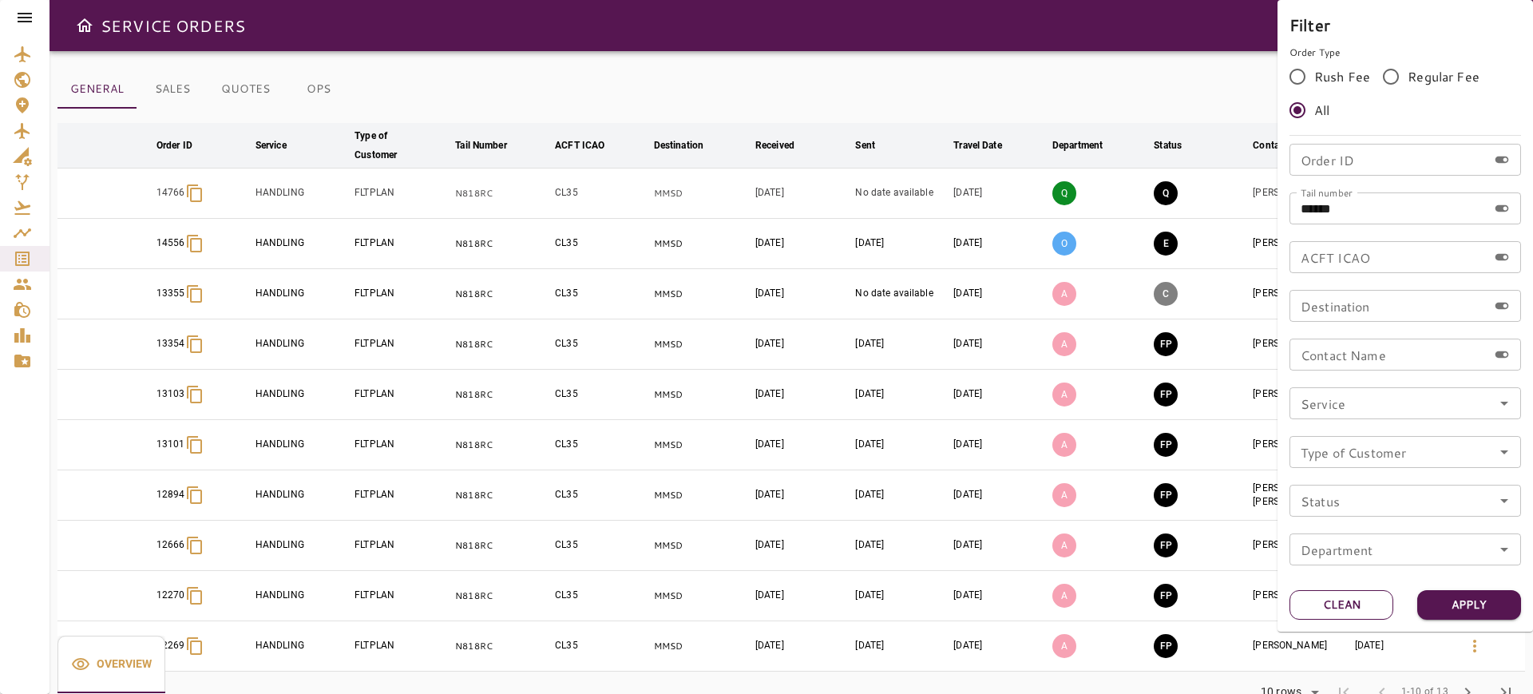
click at [1336, 611] on button "Clean" at bounding box center [1341, 605] width 104 height 30
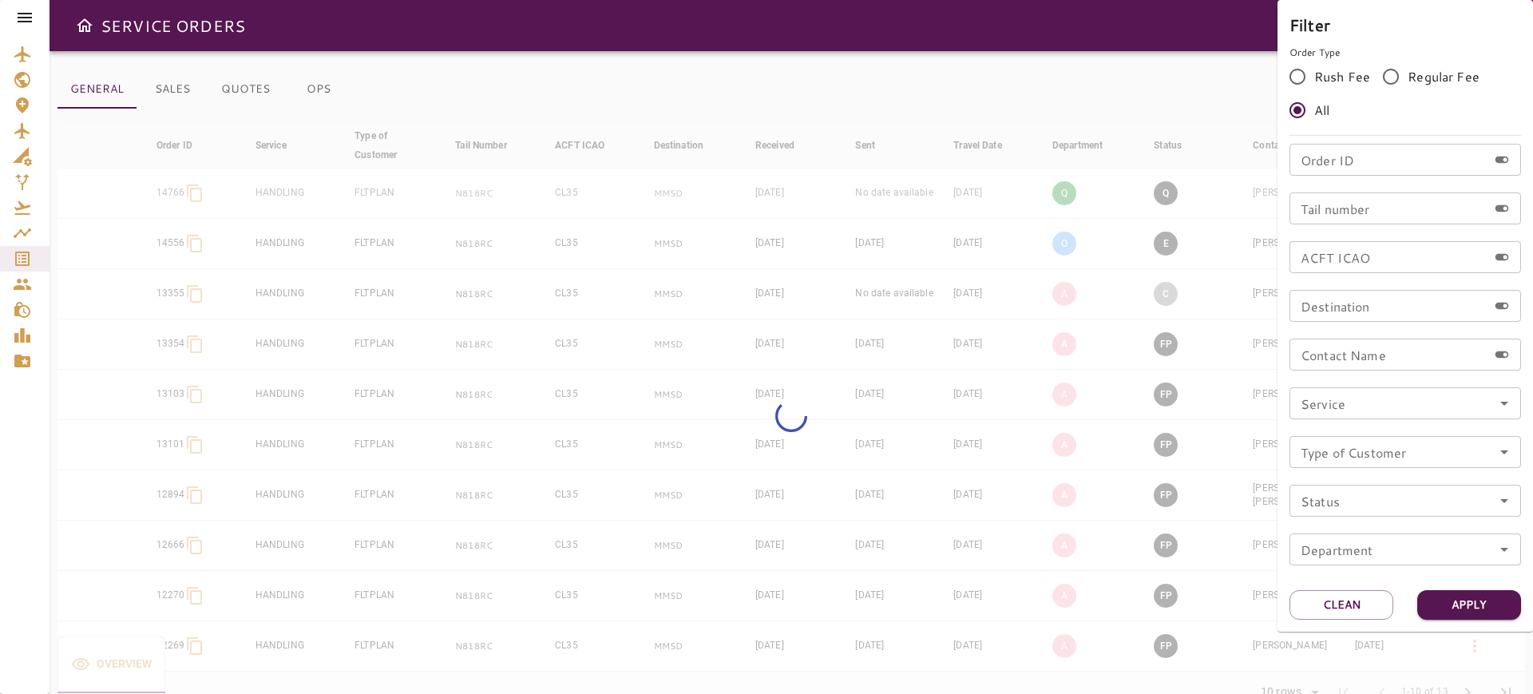
click at [1316, 150] on div "Order ID Order ID" at bounding box center [1405, 160] width 232 height 32
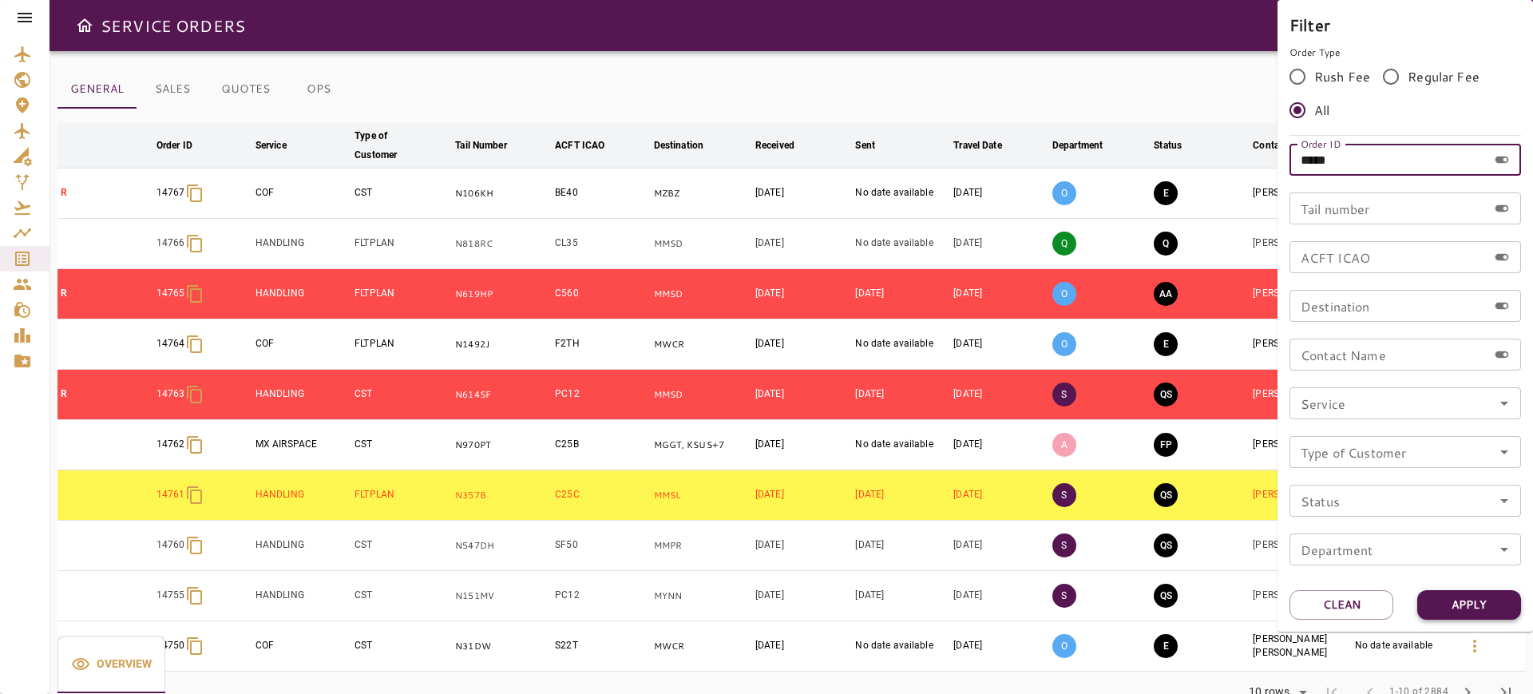
type input "*****"
click at [1439, 615] on button "Apply" at bounding box center [1469, 605] width 104 height 30
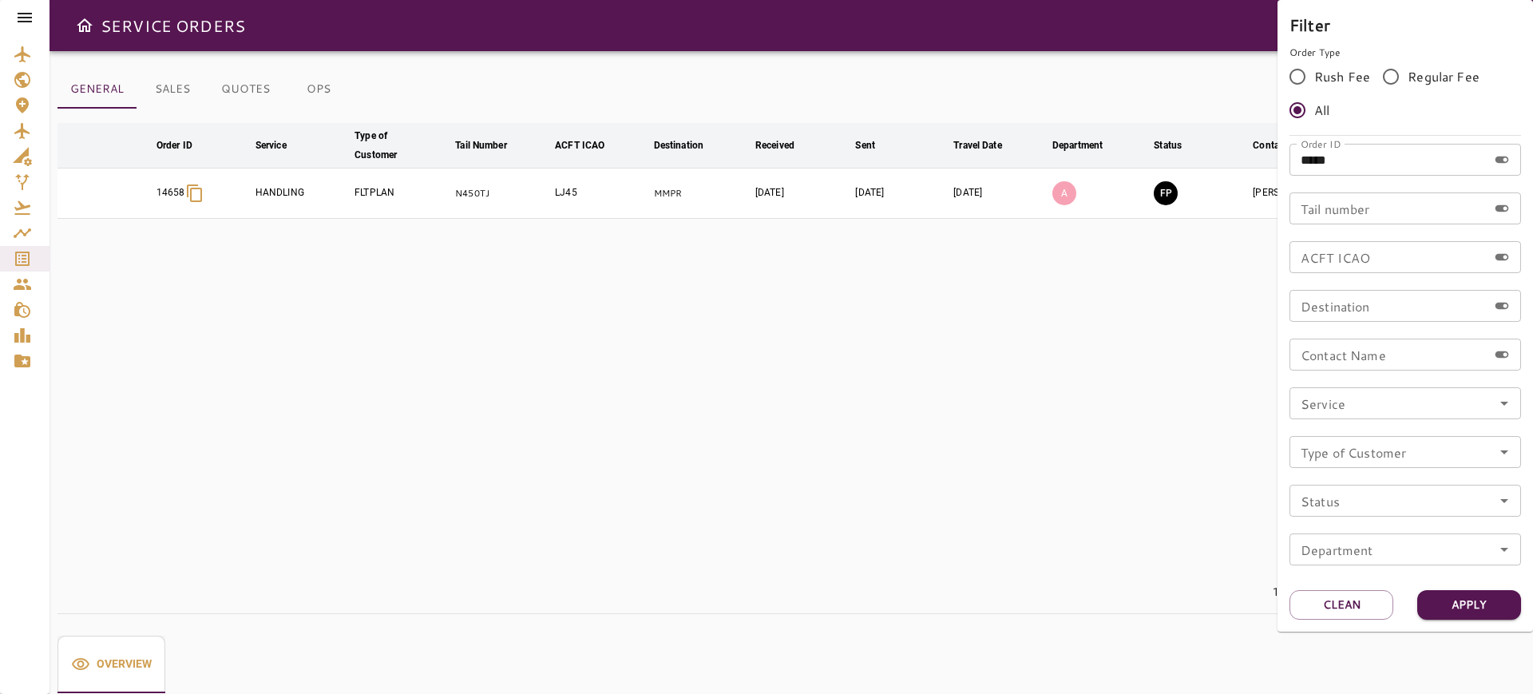
click at [958, 60] on div at bounding box center [766, 347] width 1533 height 694
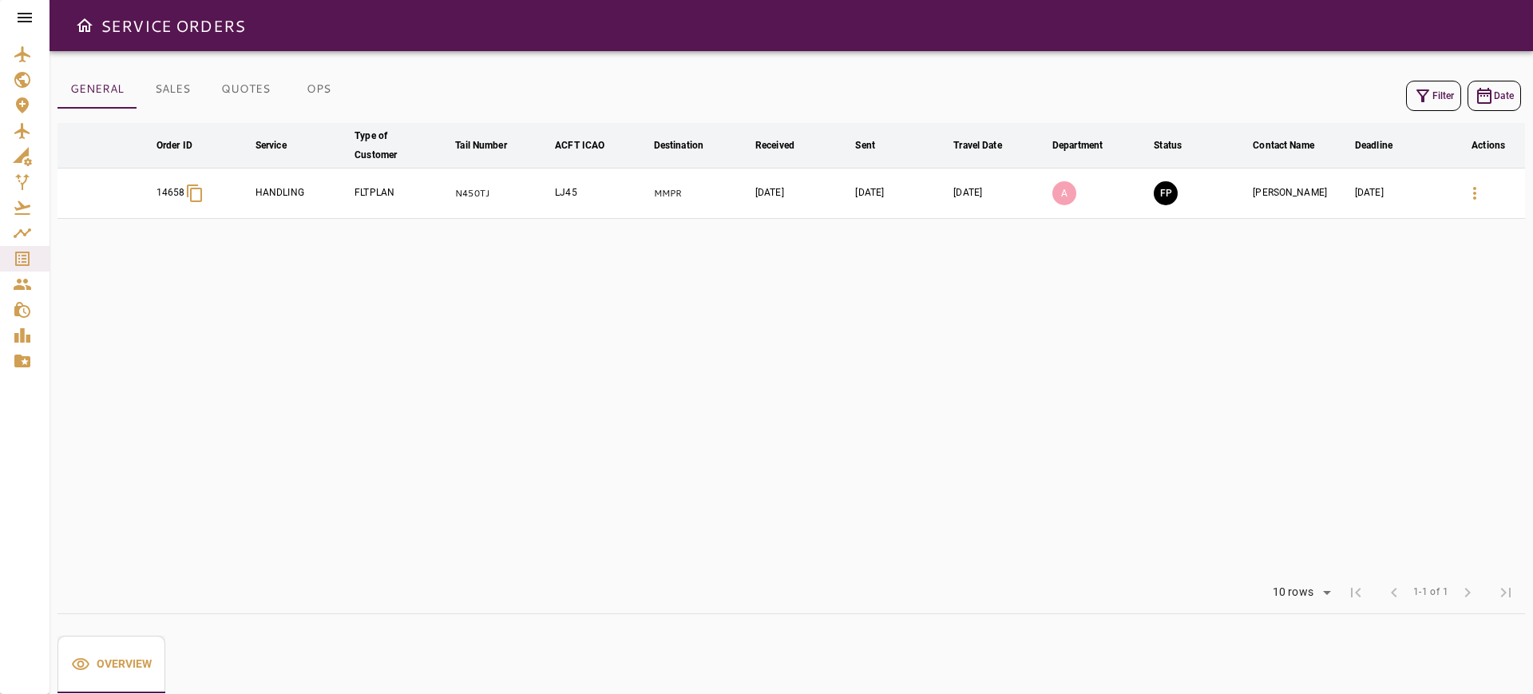
click at [1476, 193] on icon "button" at bounding box center [1474, 193] width 3 height 13
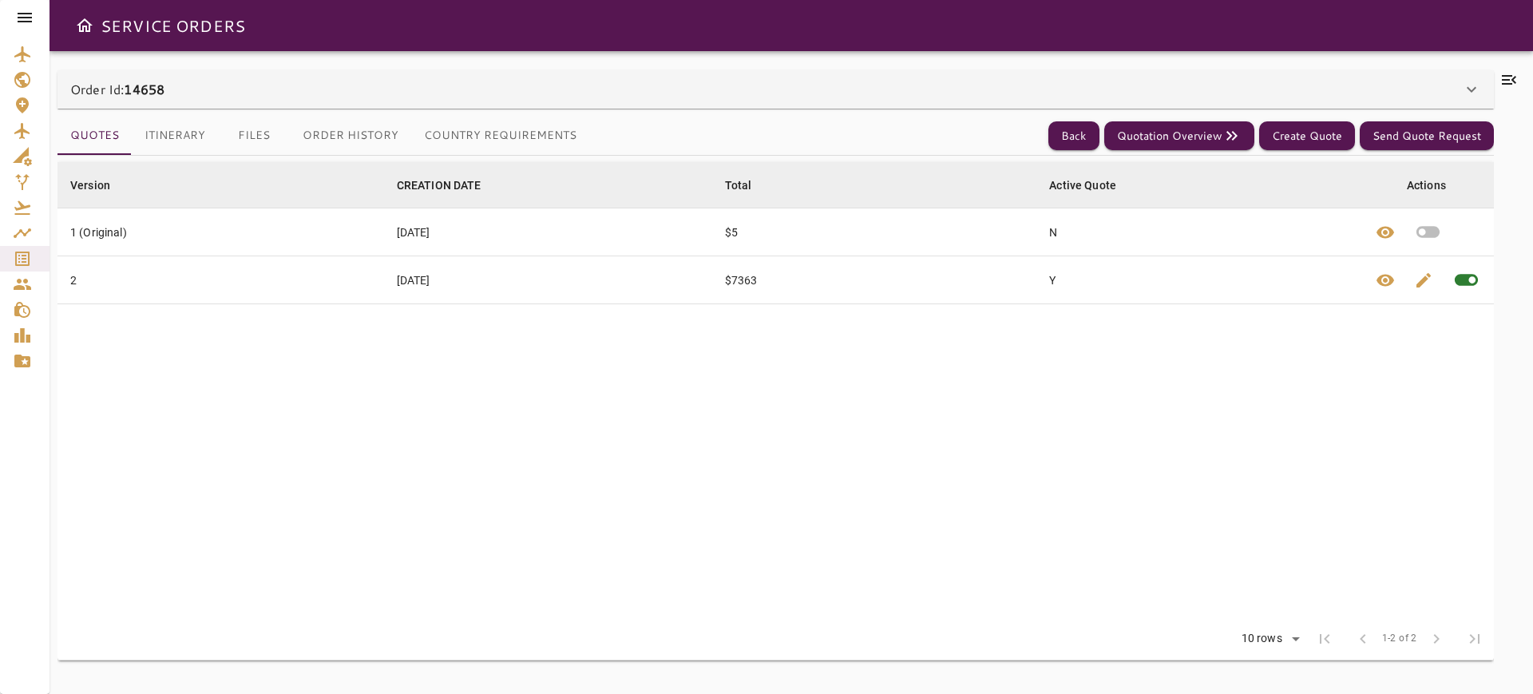
click at [148, 142] on button "Itinerary" at bounding box center [175, 136] width 86 height 38
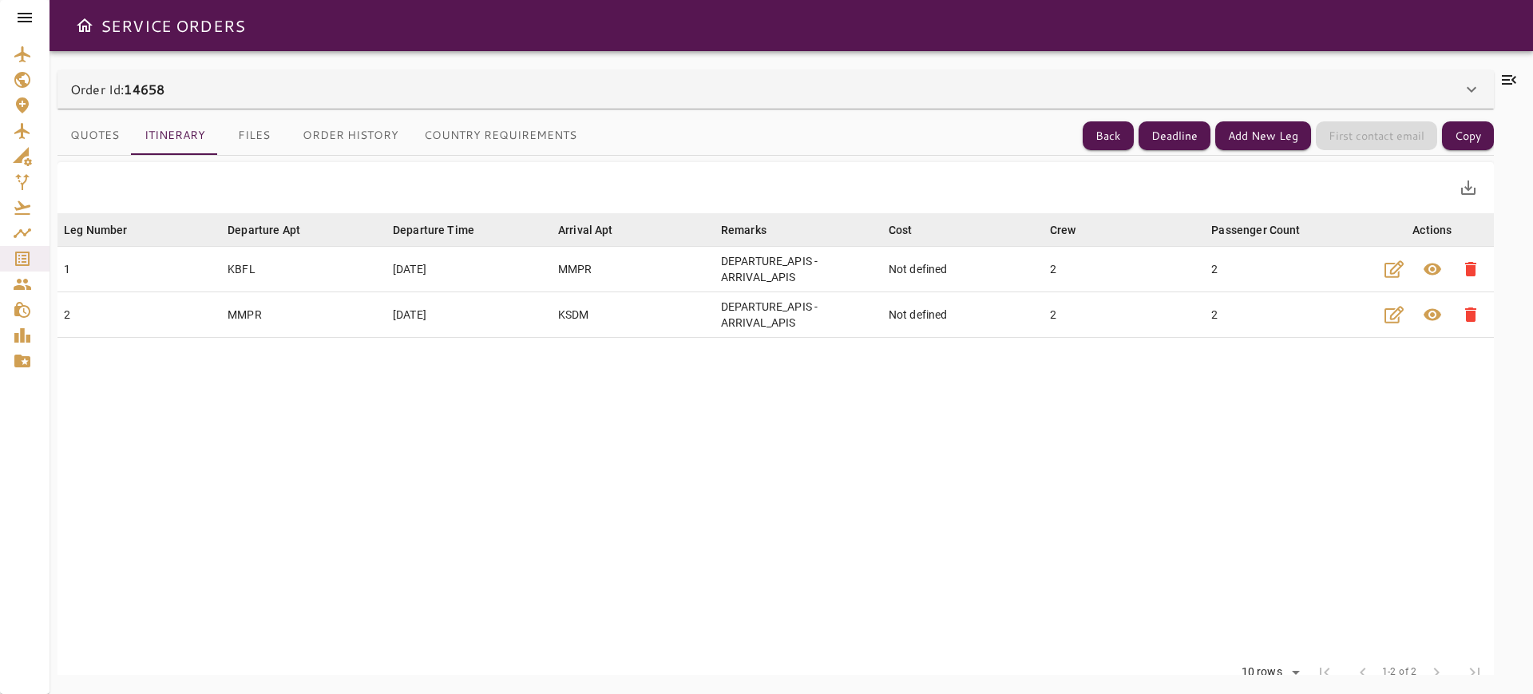
click at [477, 75] on div "Order Id: 14658" at bounding box center [775, 89] width 1436 height 38
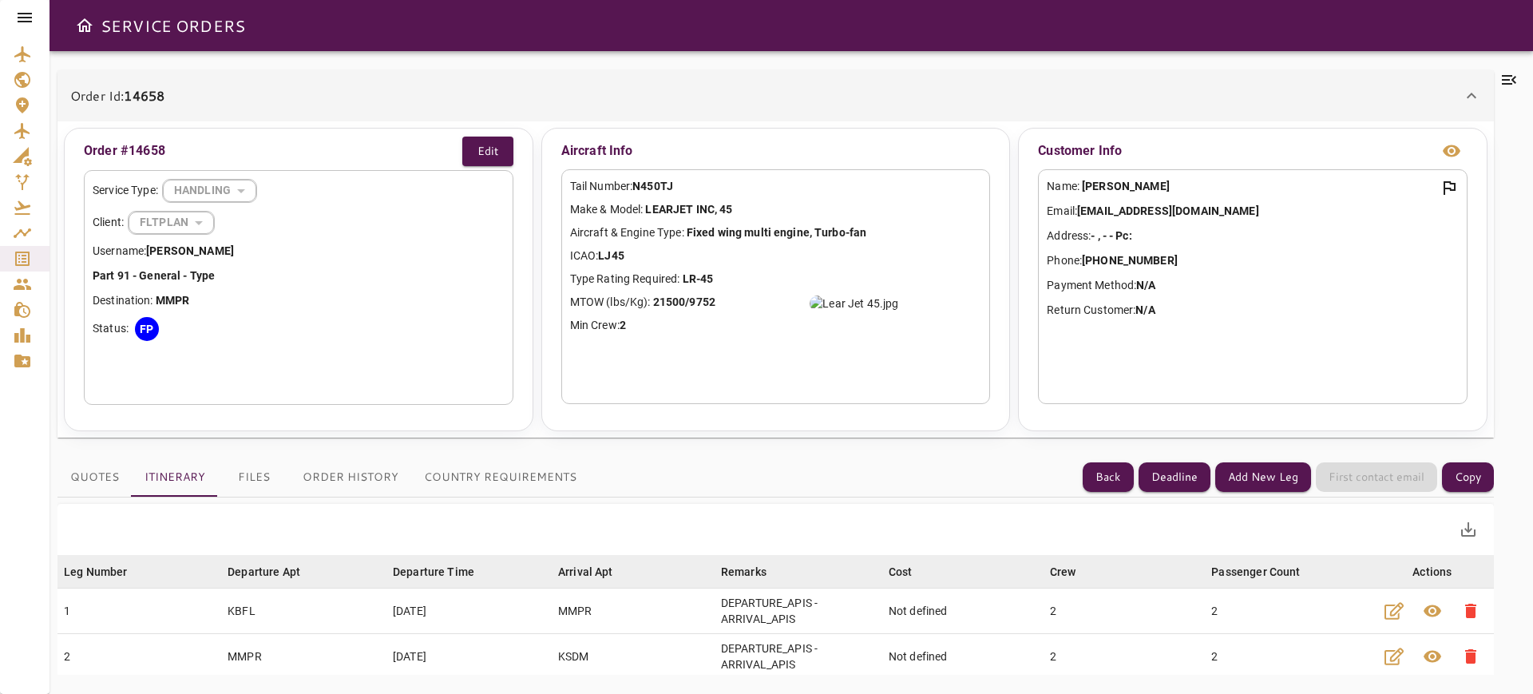
click at [1506, 75] on icon at bounding box center [1509, 80] width 14 height 10
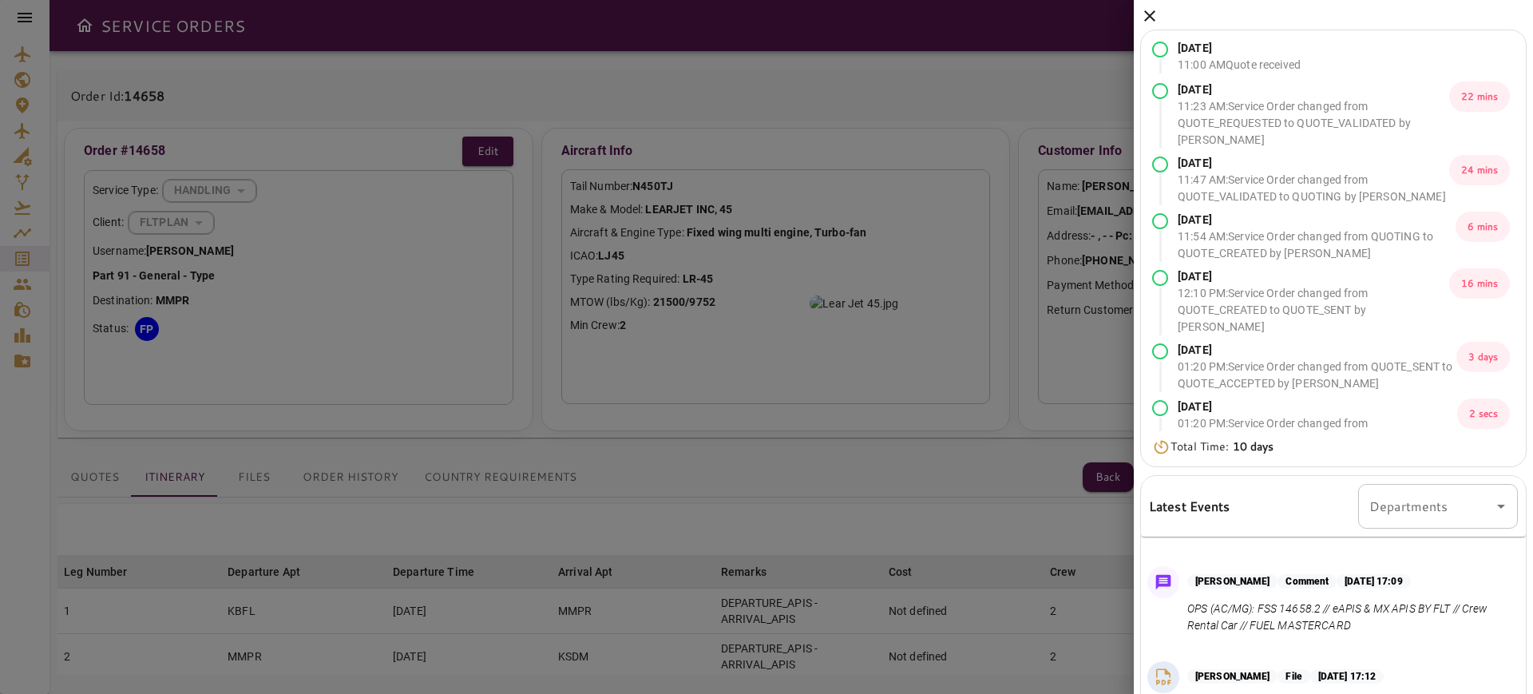
click at [1154, 12] on icon at bounding box center [1149, 15] width 19 height 19
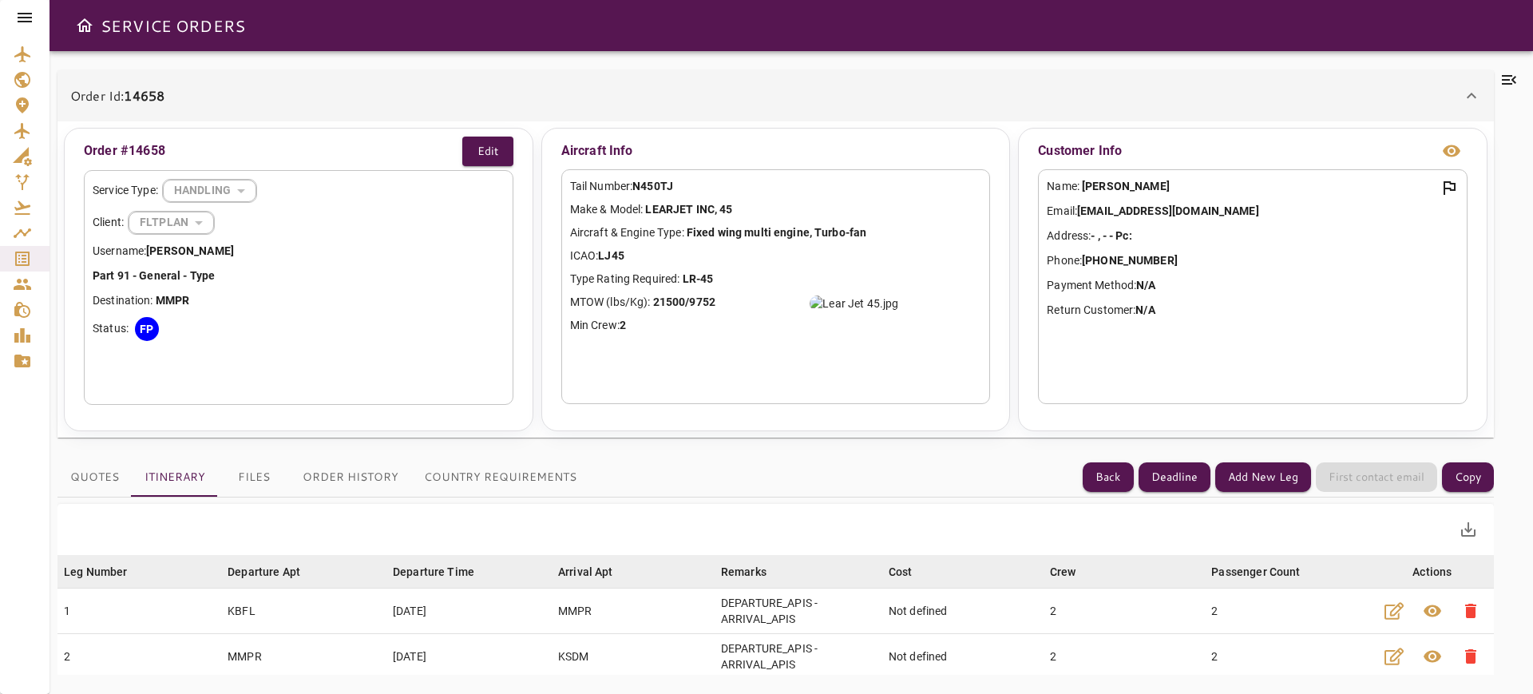
click at [406, 59] on div "Order Id: 14658 Order #14658 Edit Service Type: HANDLING ******** ​ Client: FLT…" at bounding box center [790, 372] width 1483 height 643
click at [412, 77] on div "Order Id: 14658" at bounding box center [775, 95] width 1436 height 51
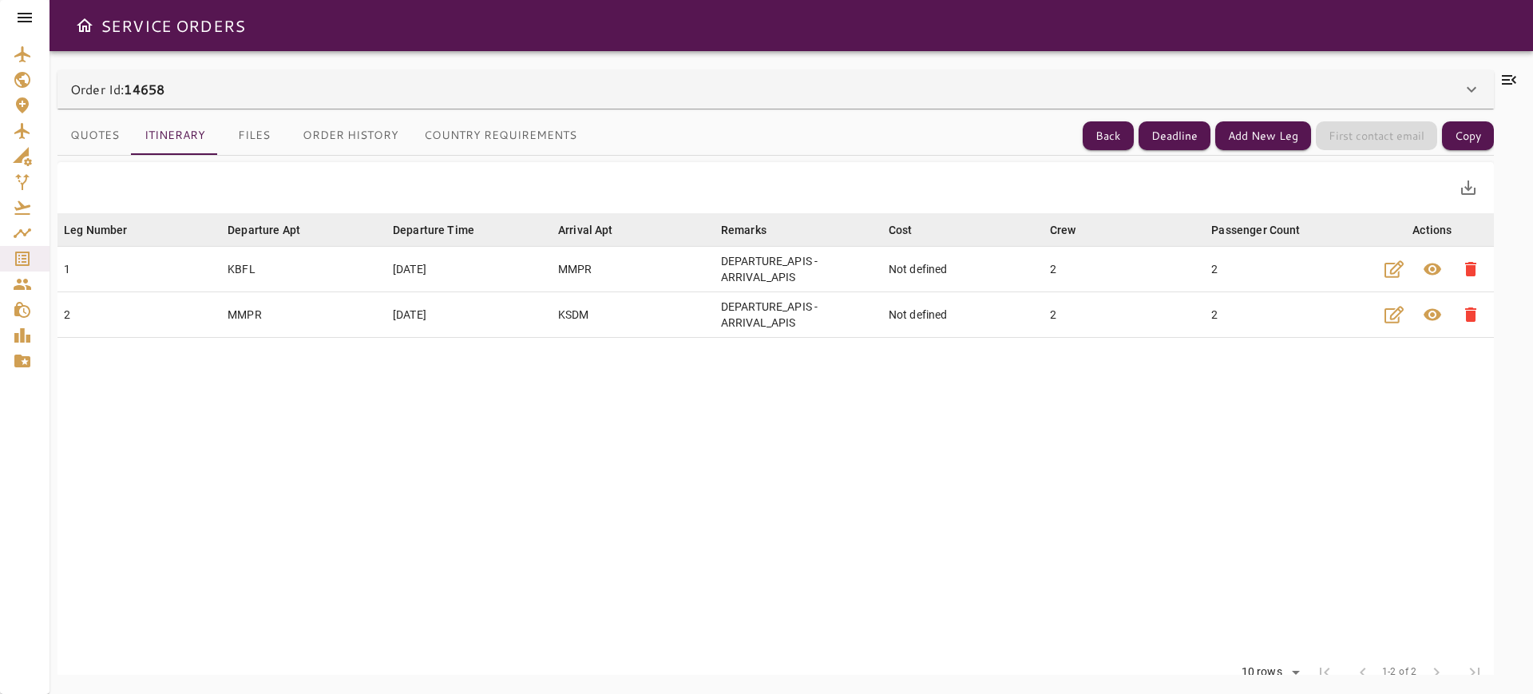
click at [247, 133] on button "Files" at bounding box center [254, 136] width 72 height 38
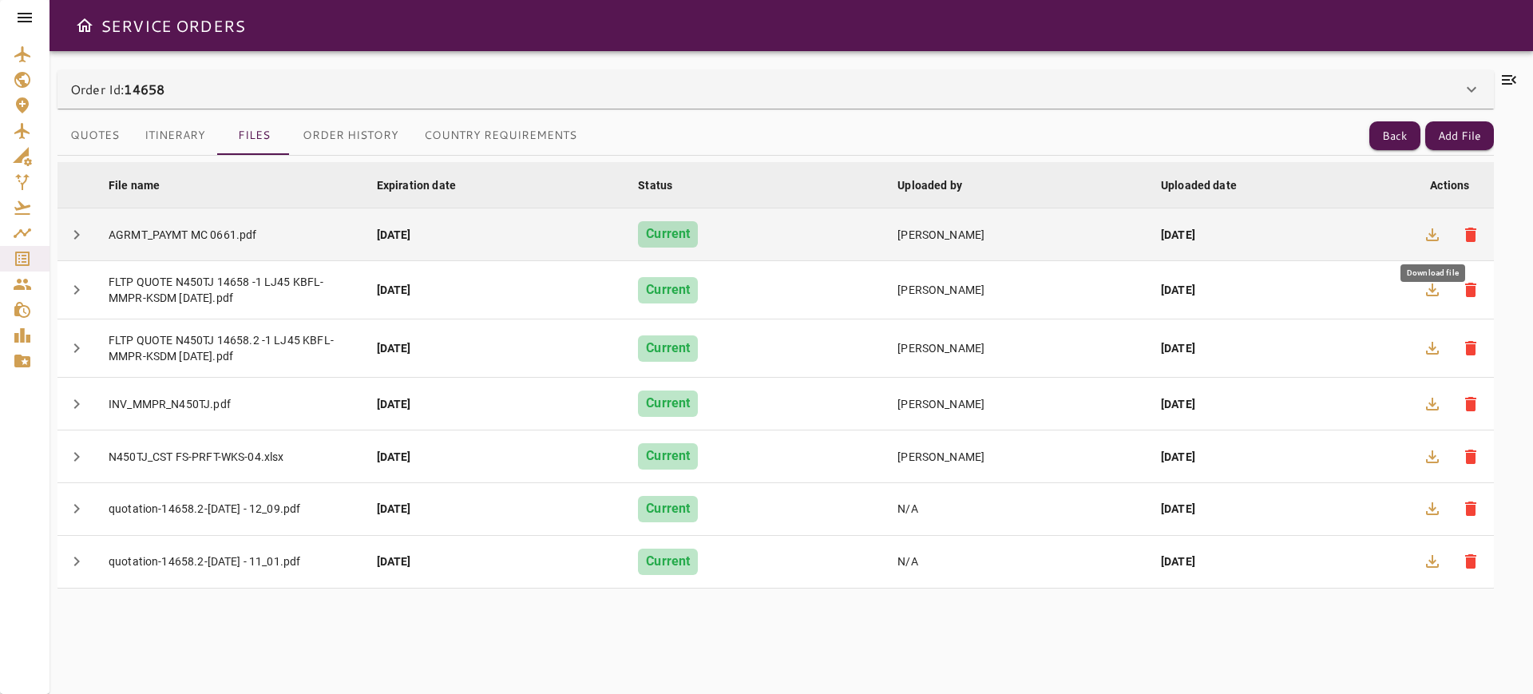
click at [1433, 243] on button "button" at bounding box center [1432, 235] width 38 height 38
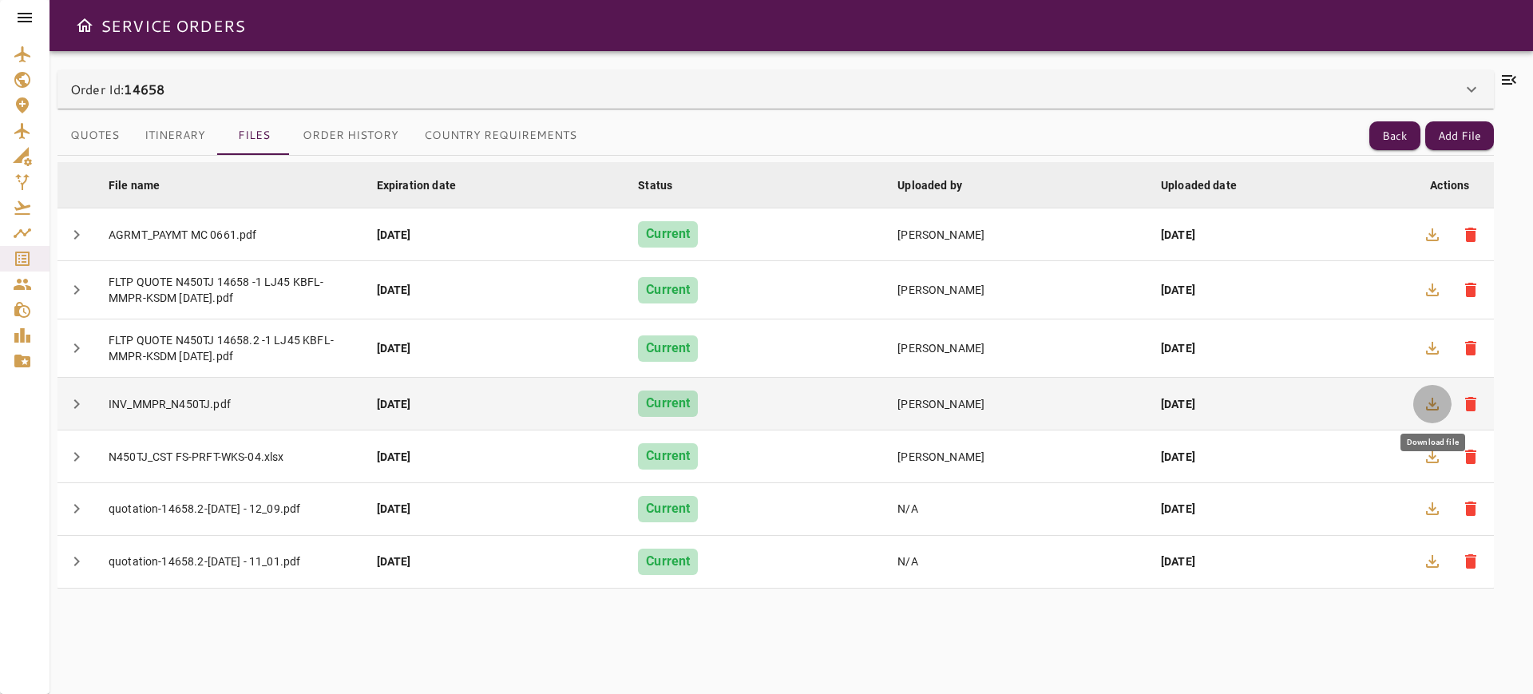
click at [1439, 394] on icon "button" at bounding box center [1432, 403] width 19 height 19
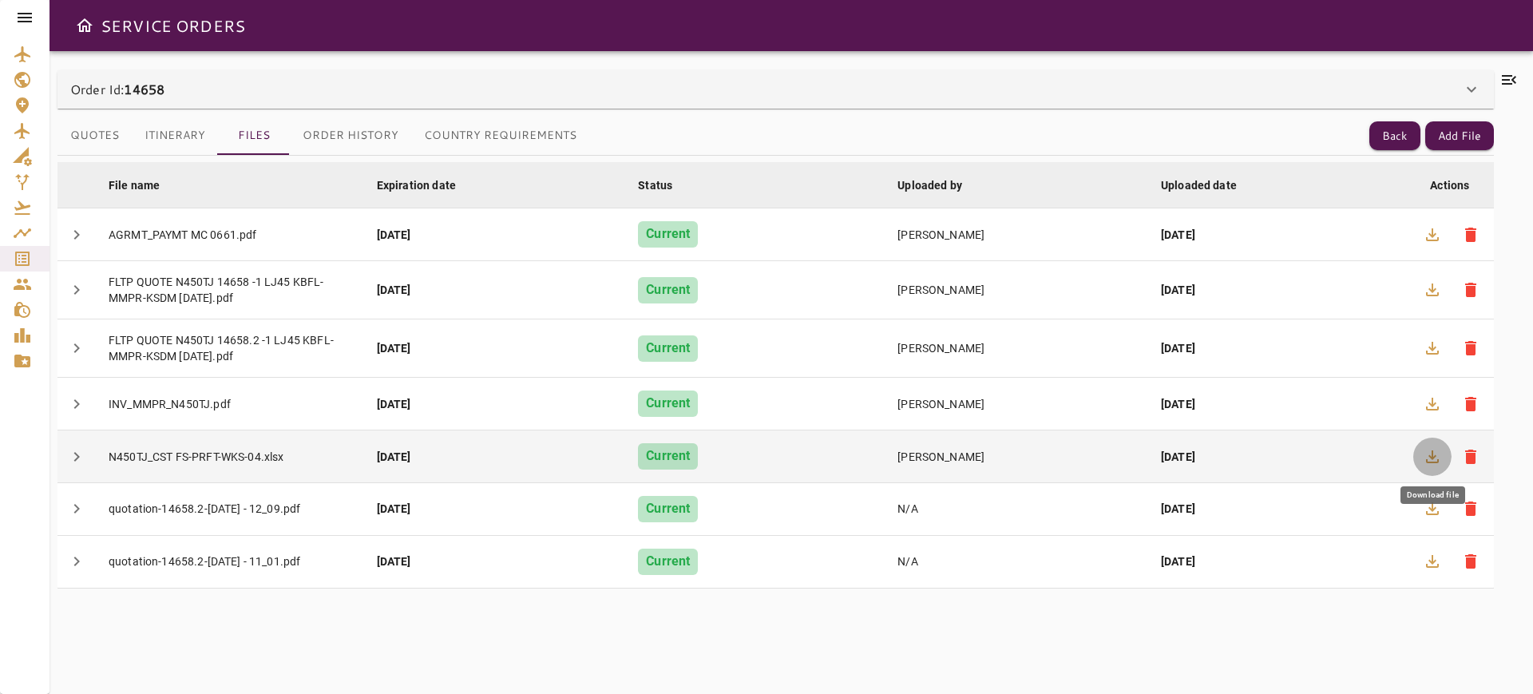
click at [1431, 457] on icon "button" at bounding box center [1432, 456] width 13 height 13
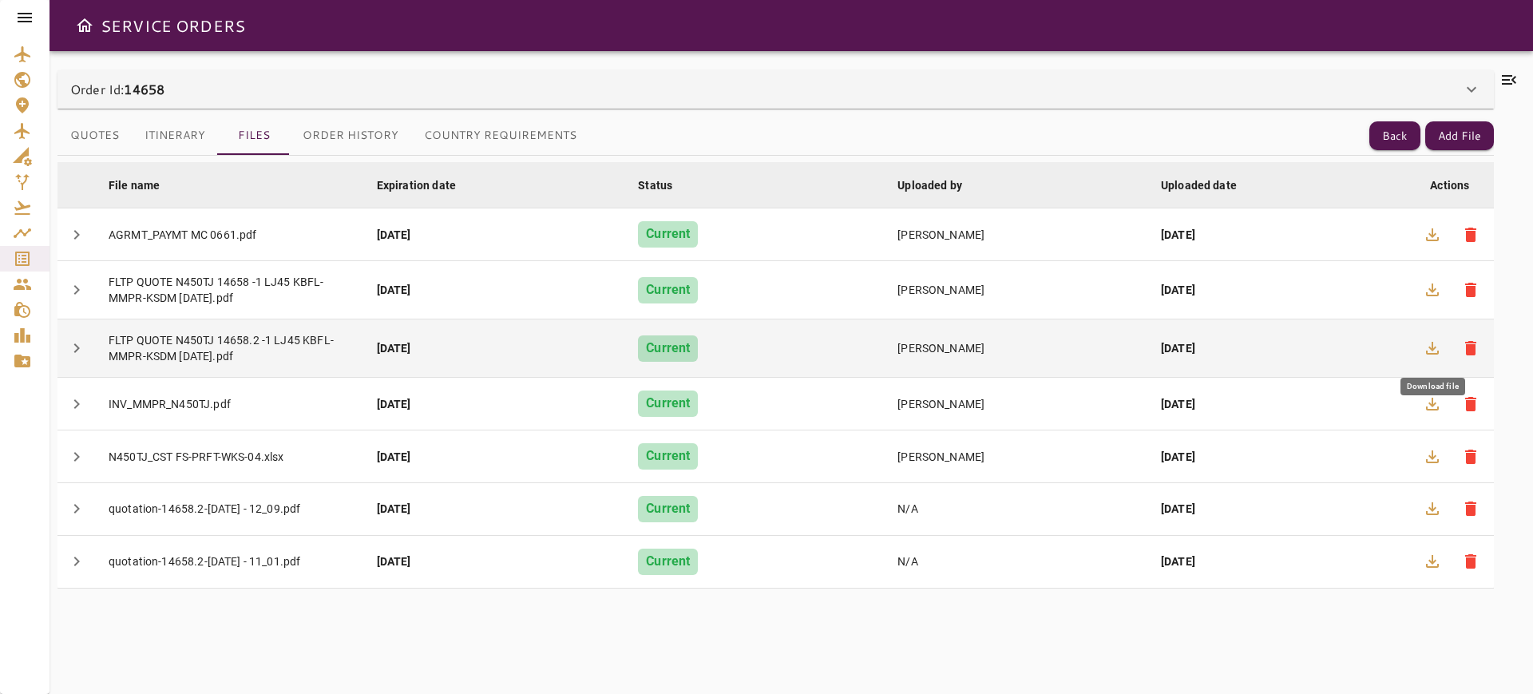
click at [1428, 342] on icon "button" at bounding box center [1432, 348] width 19 height 19
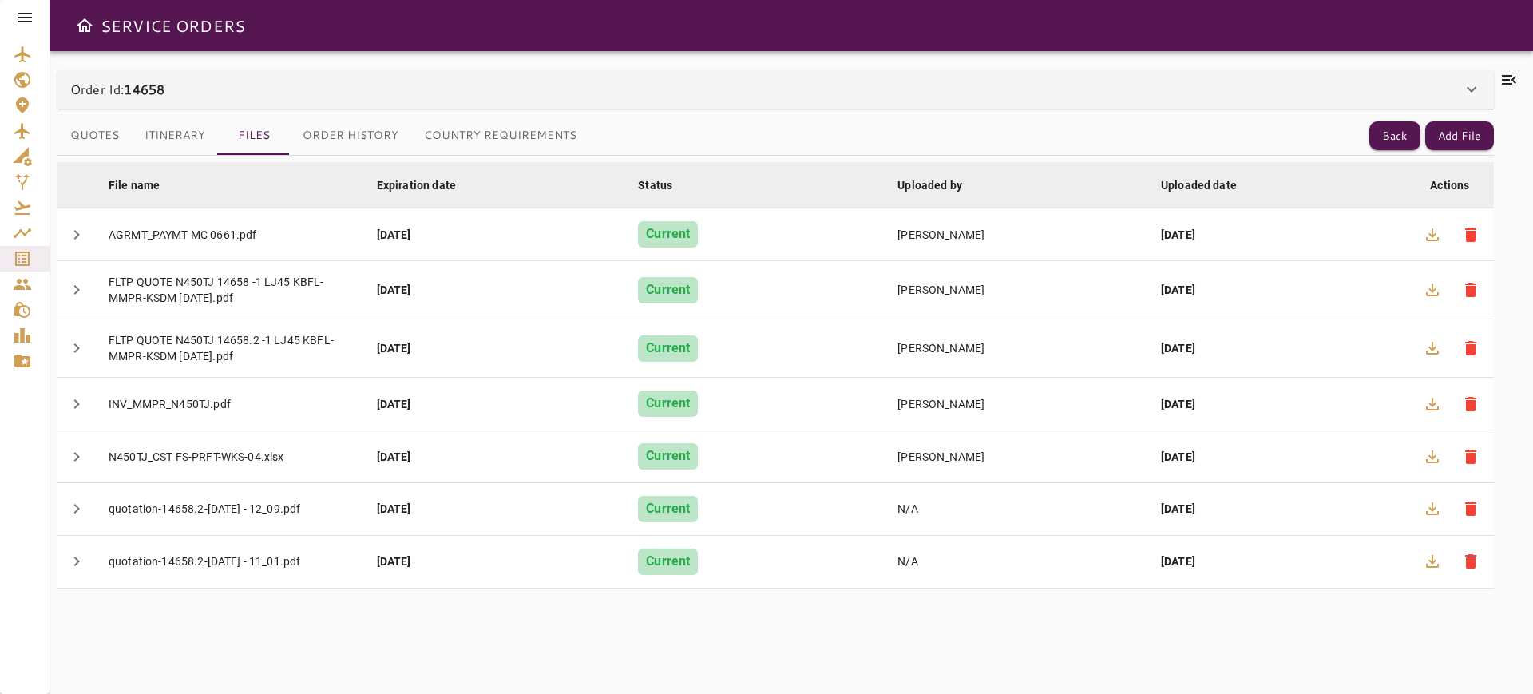
click at [1507, 80] on icon at bounding box center [1509, 80] width 14 height 10
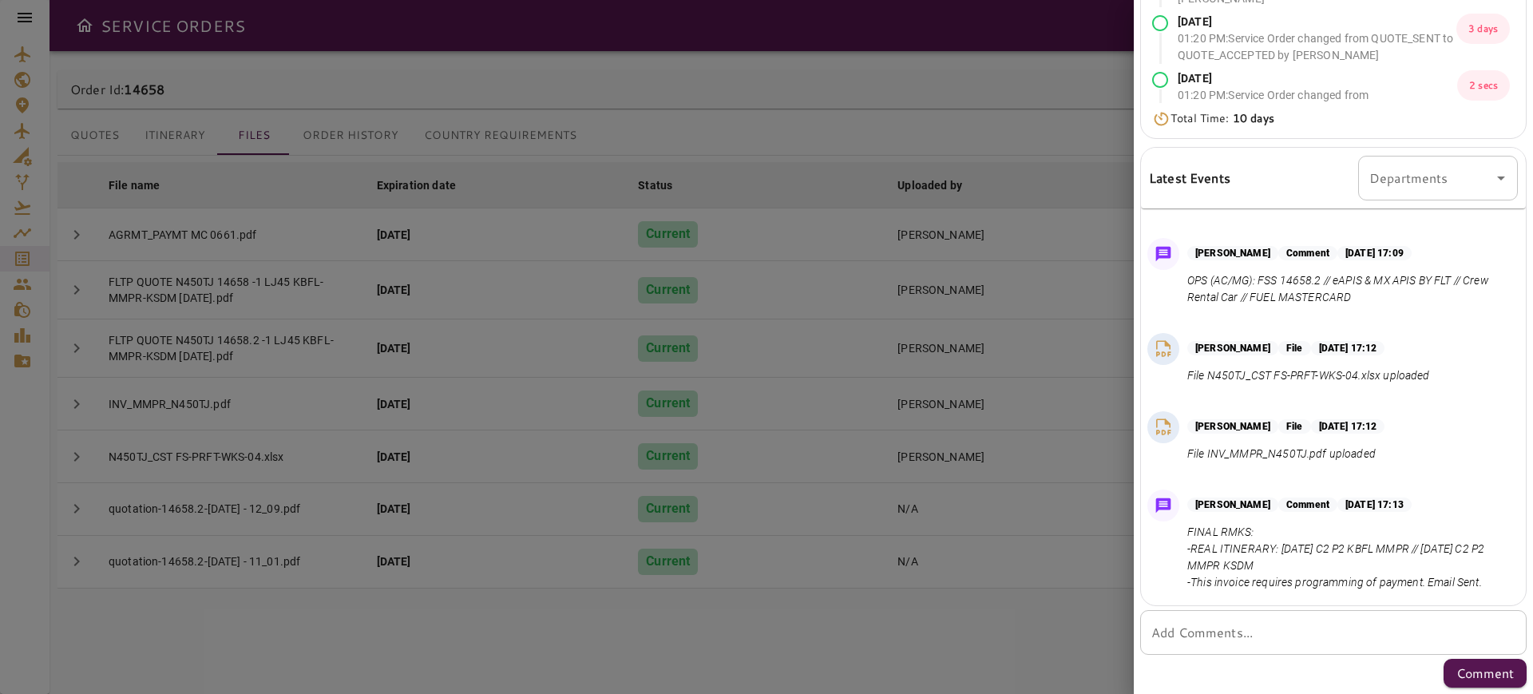
scroll to position [1127, 0]
